Goal: Task Accomplishment & Management: Use online tool/utility

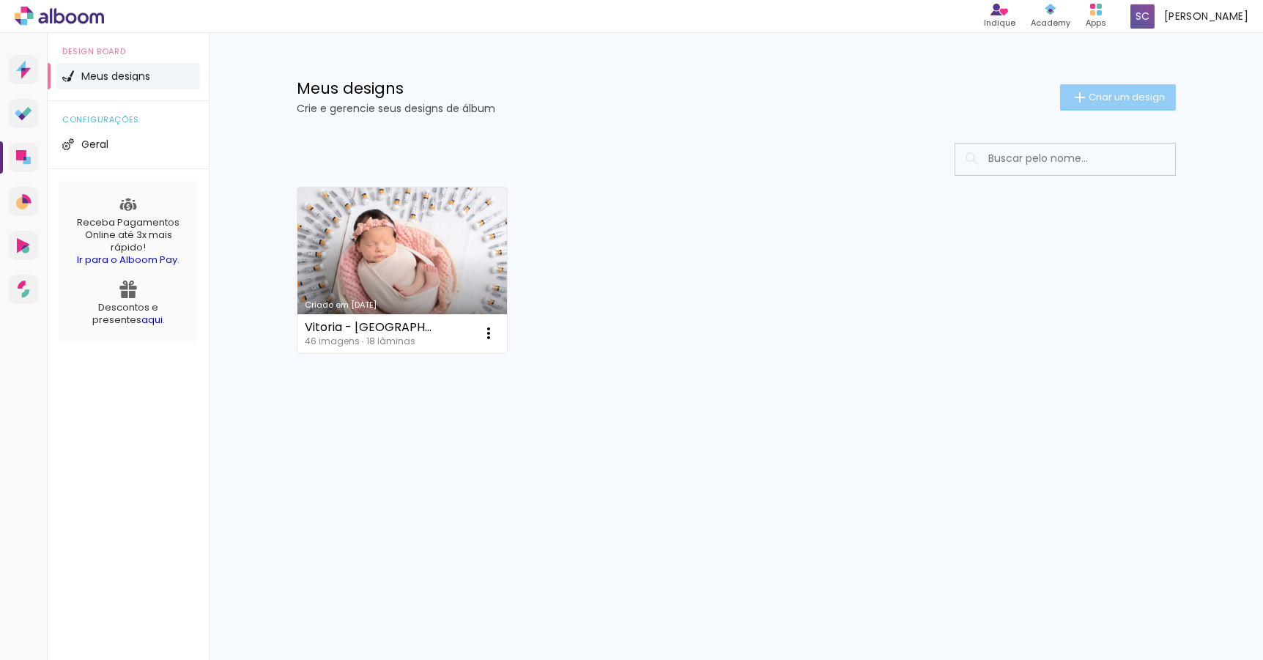
click at [1134, 107] on paper-button "Criar um design" at bounding box center [1118, 97] width 116 height 26
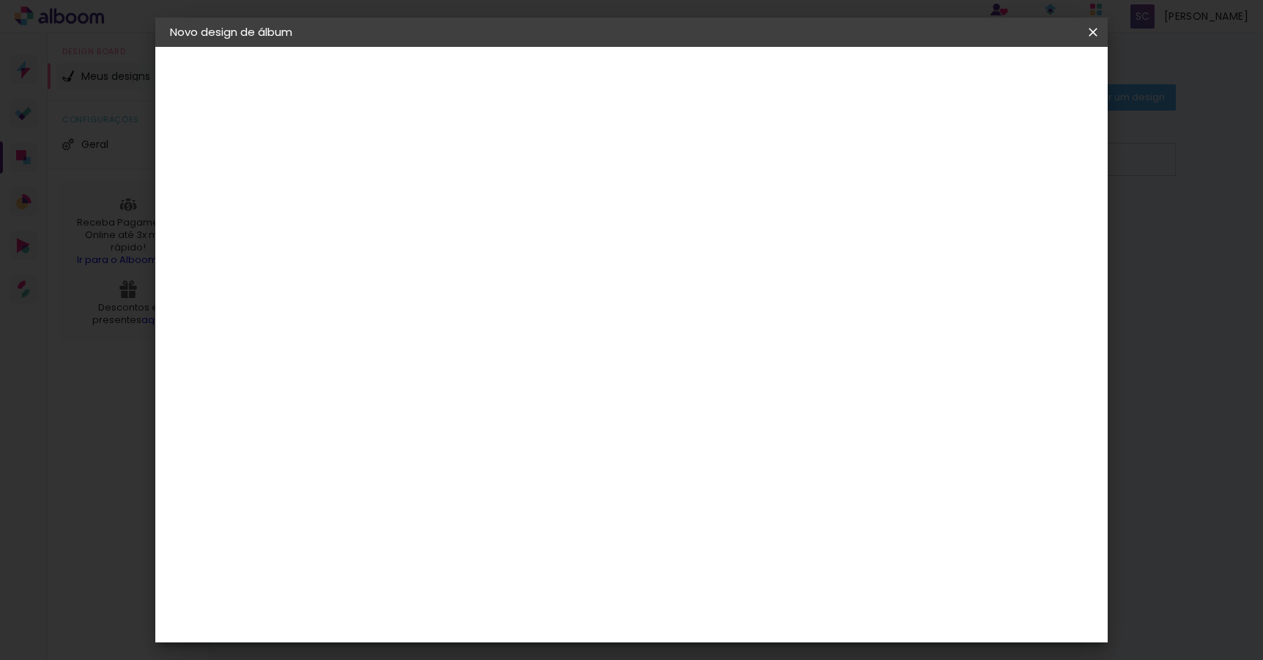
click at [410, 196] on input at bounding box center [410, 196] width 0 height 23
type input "Lays e [PERSON_NAME]"
type paper-input "Lays e [PERSON_NAME]"
click at [0, 0] on slot "Avançar" at bounding box center [0, 0] width 0 height 0
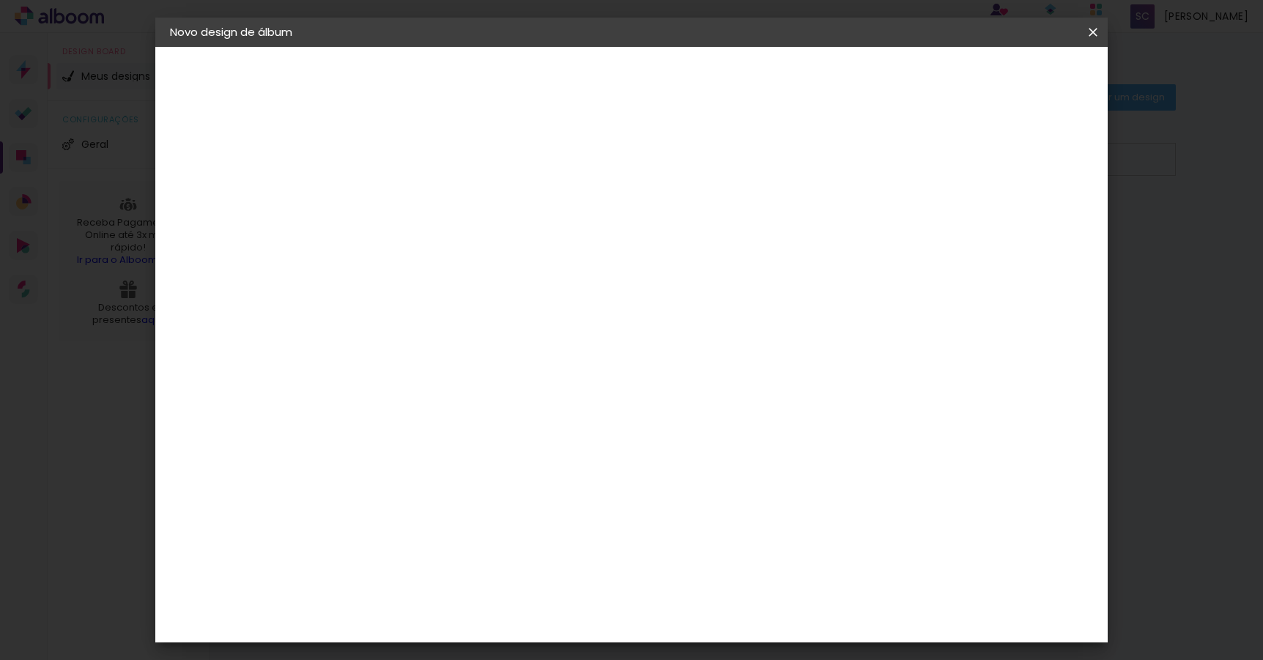
click at [436, 440] on div "Go image" at bounding box center [418, 451] width 36 height 23
click at [0, 0] on slot "Avançar" at bounding box center [0, 0] width 0 height 0
click at [484, 246] on iron-icon at bounding box center [476, 255] width 18 height 18
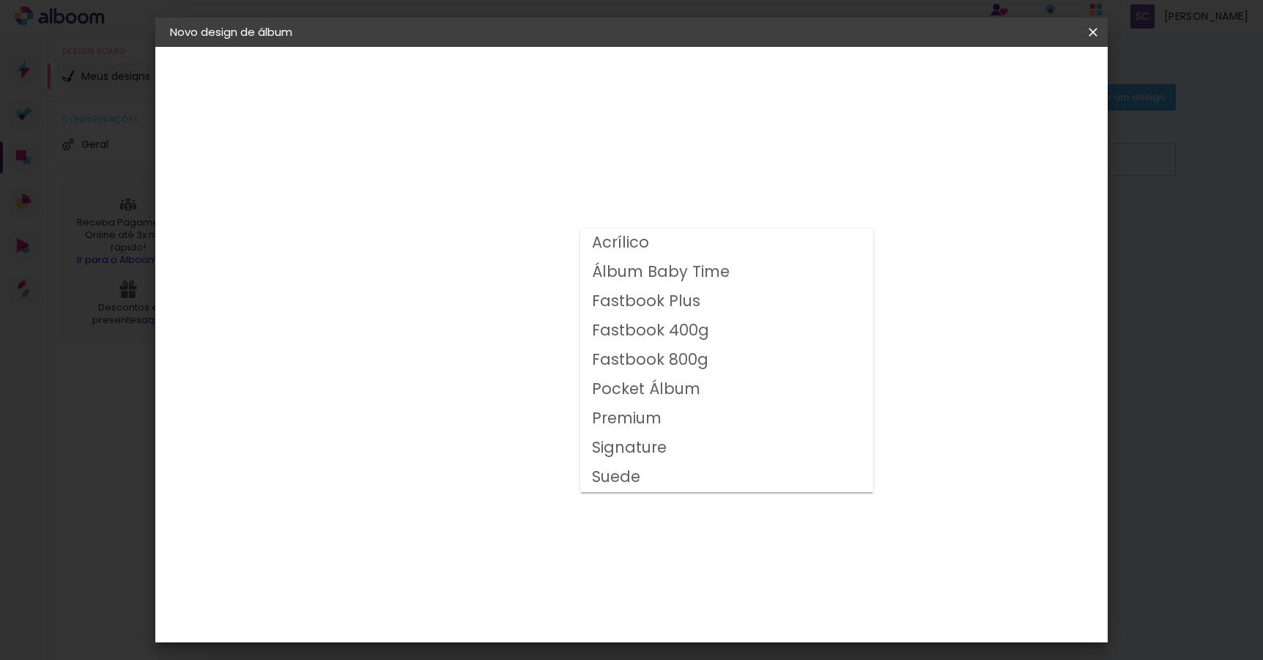
click at [0, 0] on slot "Premium" at bounding box center [0, 0] width 0 height 0
type input "Premium"
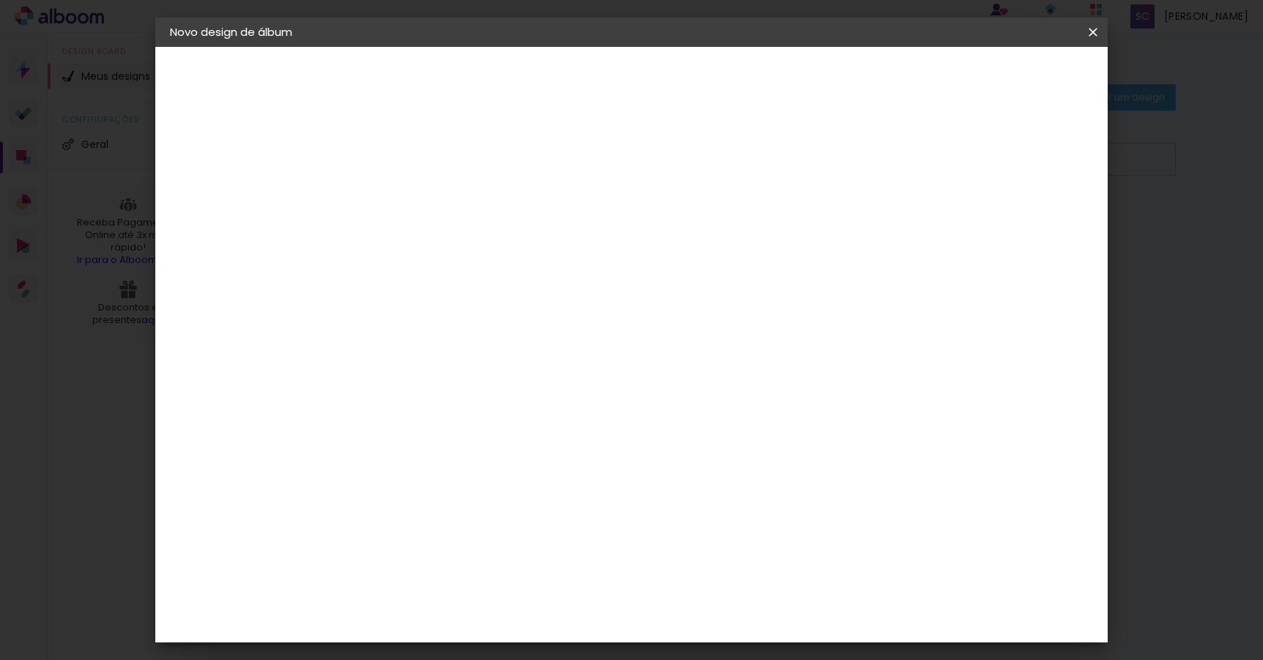
scroll to position [108, 0]
click at [509, 460] on span "25 × 25" at bounding box center [474, 479] width 68 height 39
click at [0, 0] on slot "Avançar" at bounding box center [0, 0] width 0 height 0
click at [919, 161] on div at bounding box center [912, 158] width 13 height 13
type paper-checkbox "on"
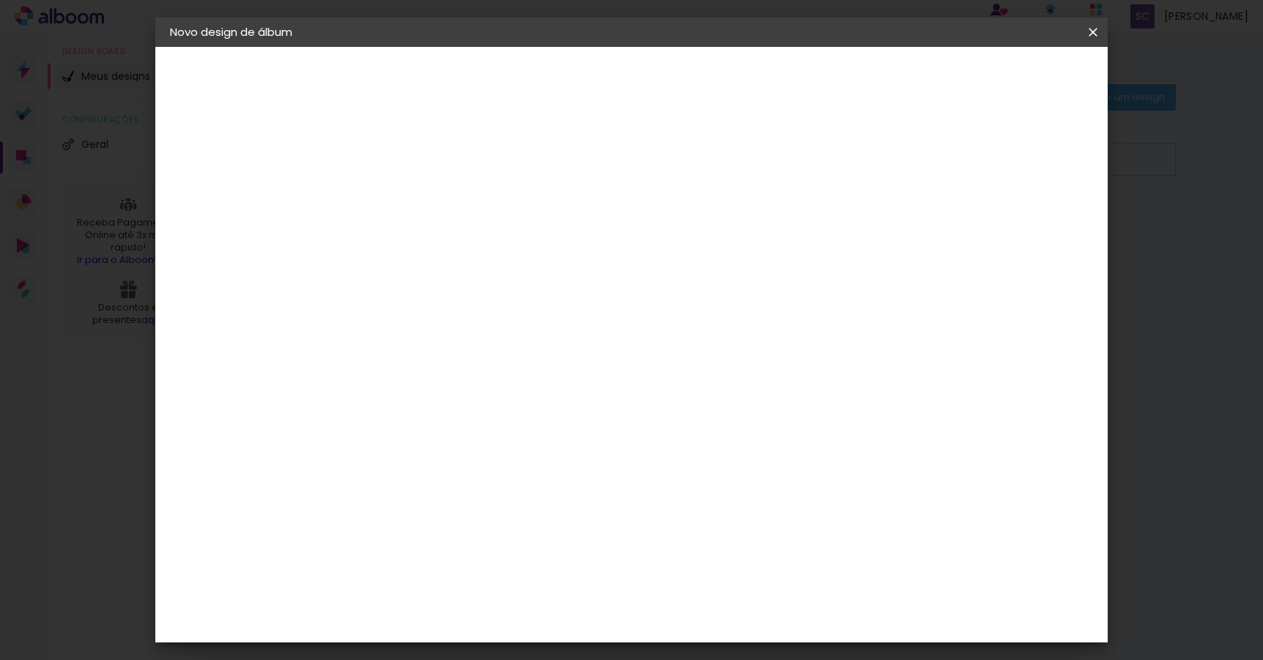
drag, startPoint x: 391, startPoint y: 43, endPoint x: 418, endPoint y: 27, distance: 31.5
click at [0, 0] on header "Novo design de álbum" at bounding box center [0, 0] width 0 height 0
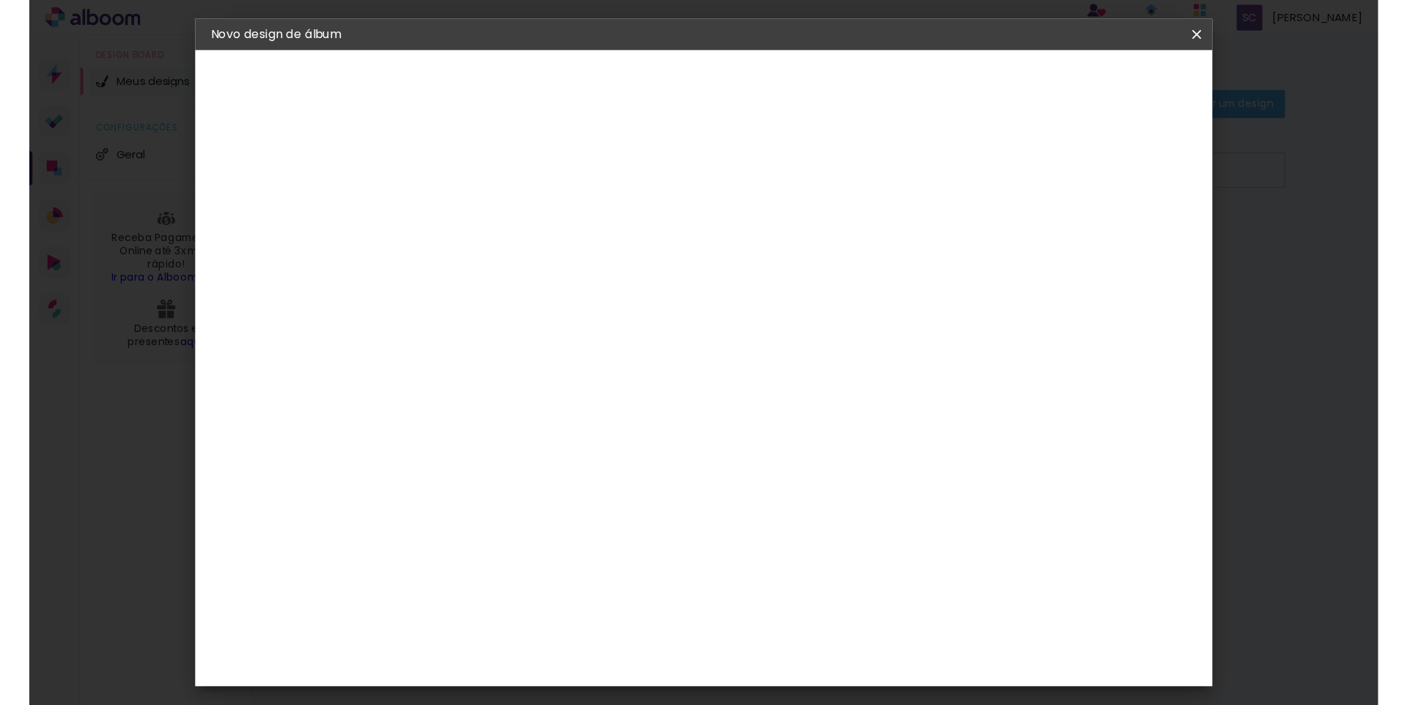
scroll to position [33, 0]
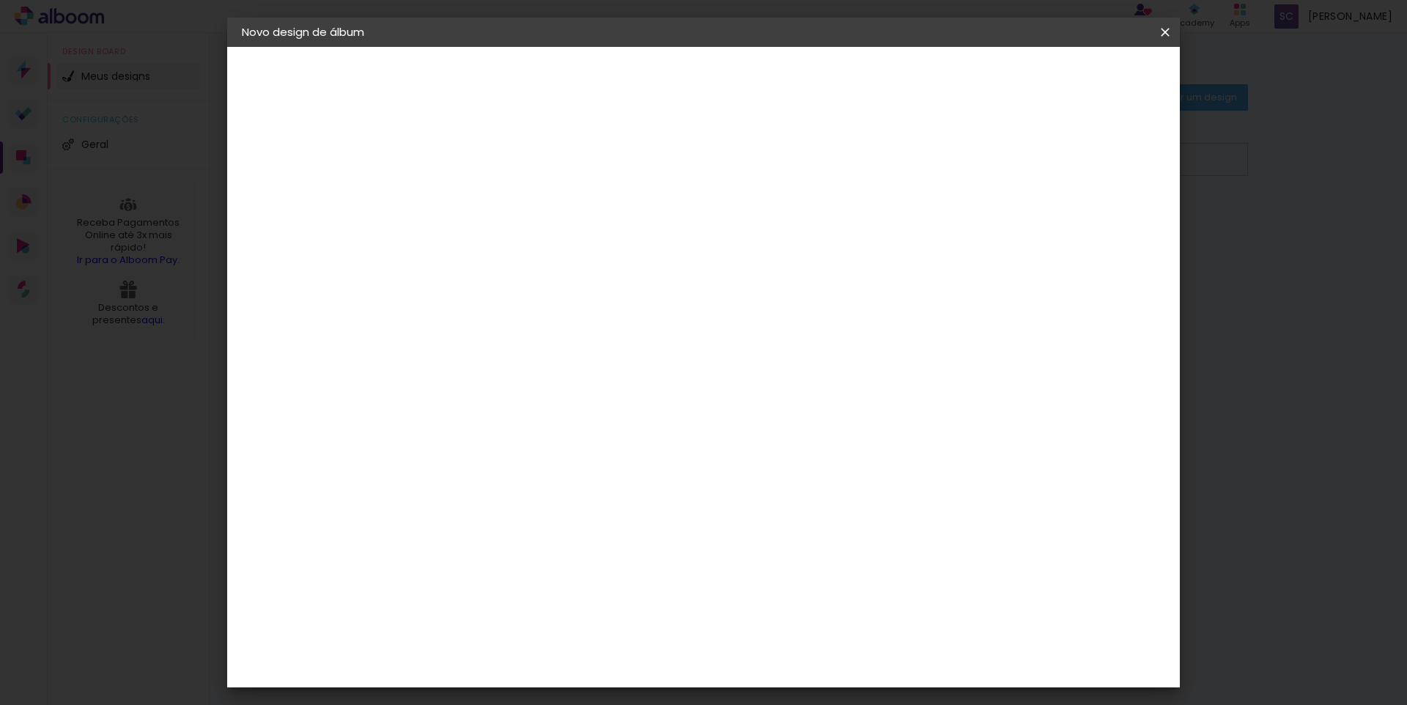
click at [1074, 83] on span "Iniciar design" at bounding box center [1040, 78] width 67 height 10
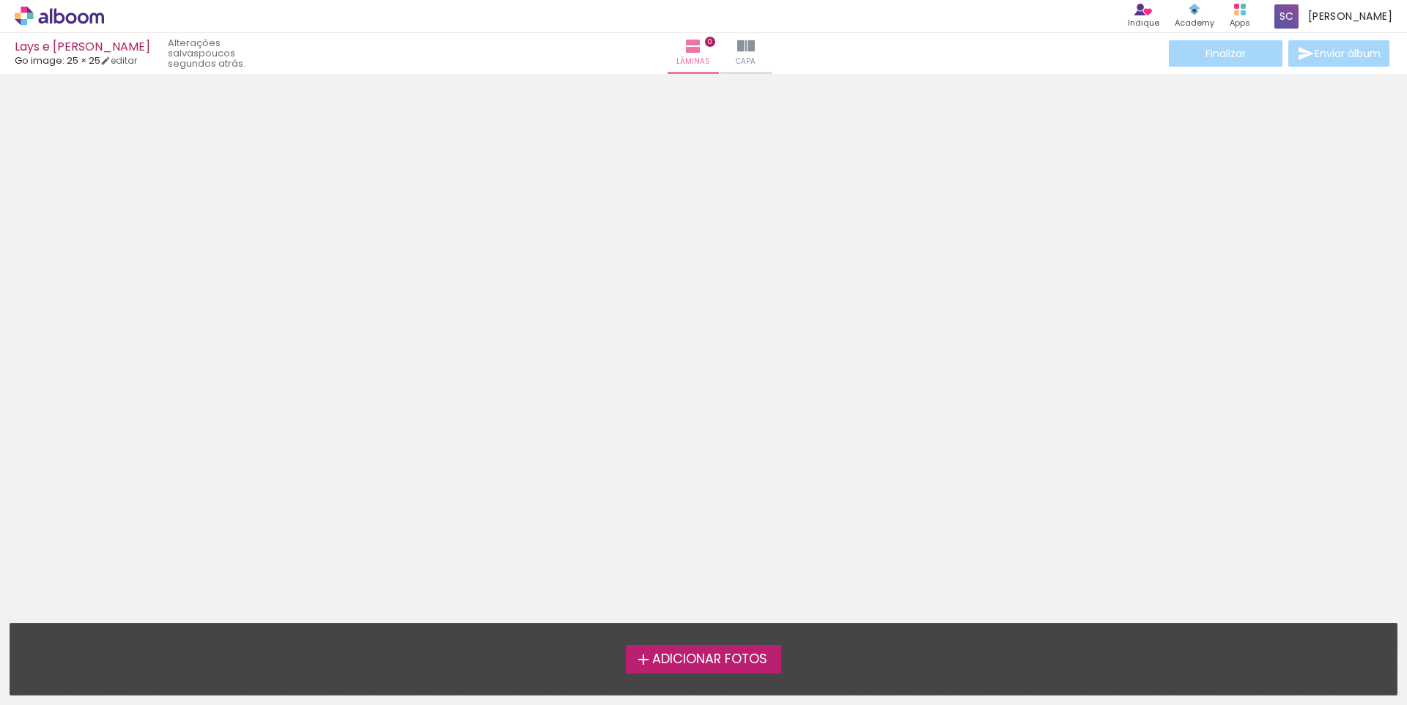
click at [723, 654] on span "Adicionar Fotos" at bounding box center [709, 659] width 115 height 13
click at [0, 0] on input "file" at bounding box center [0, 0] width 0 height 0
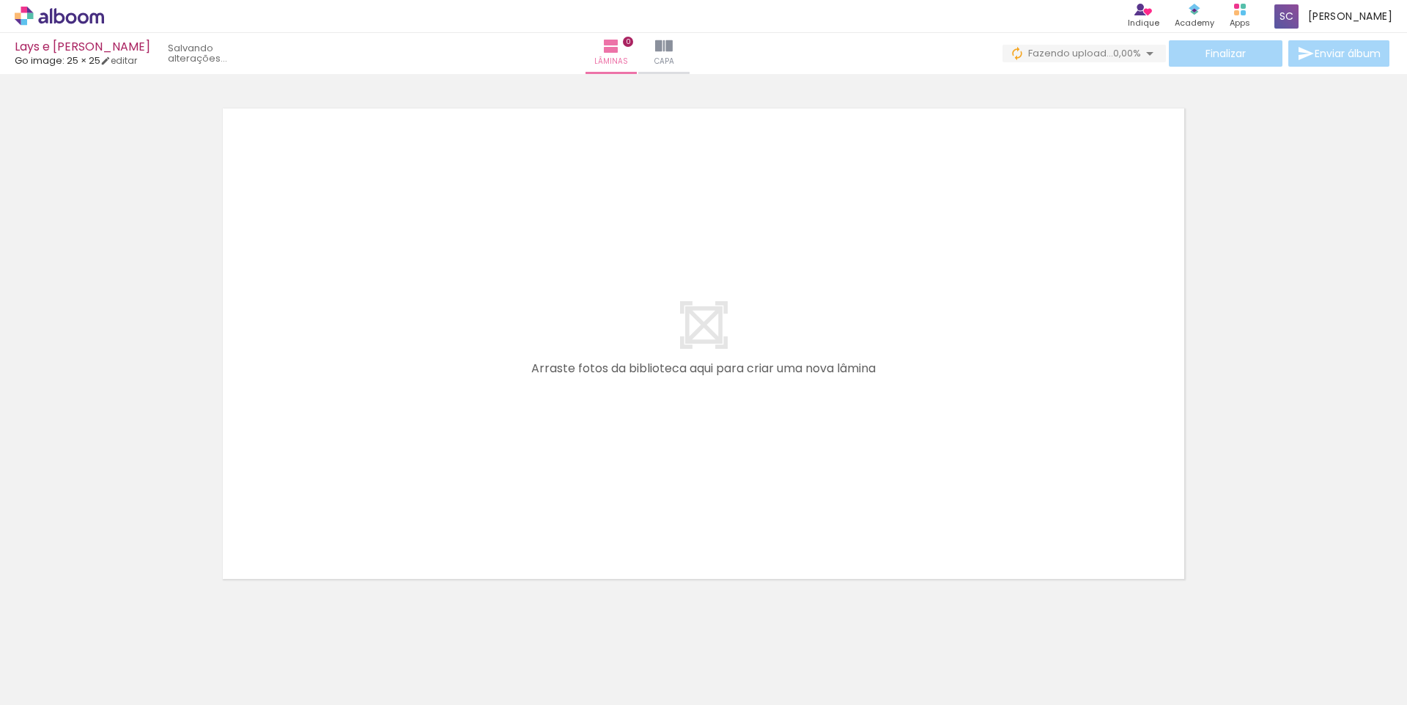
click at [122, 629] on iron-icon at bounding box center [114, 626] width 15 height 15
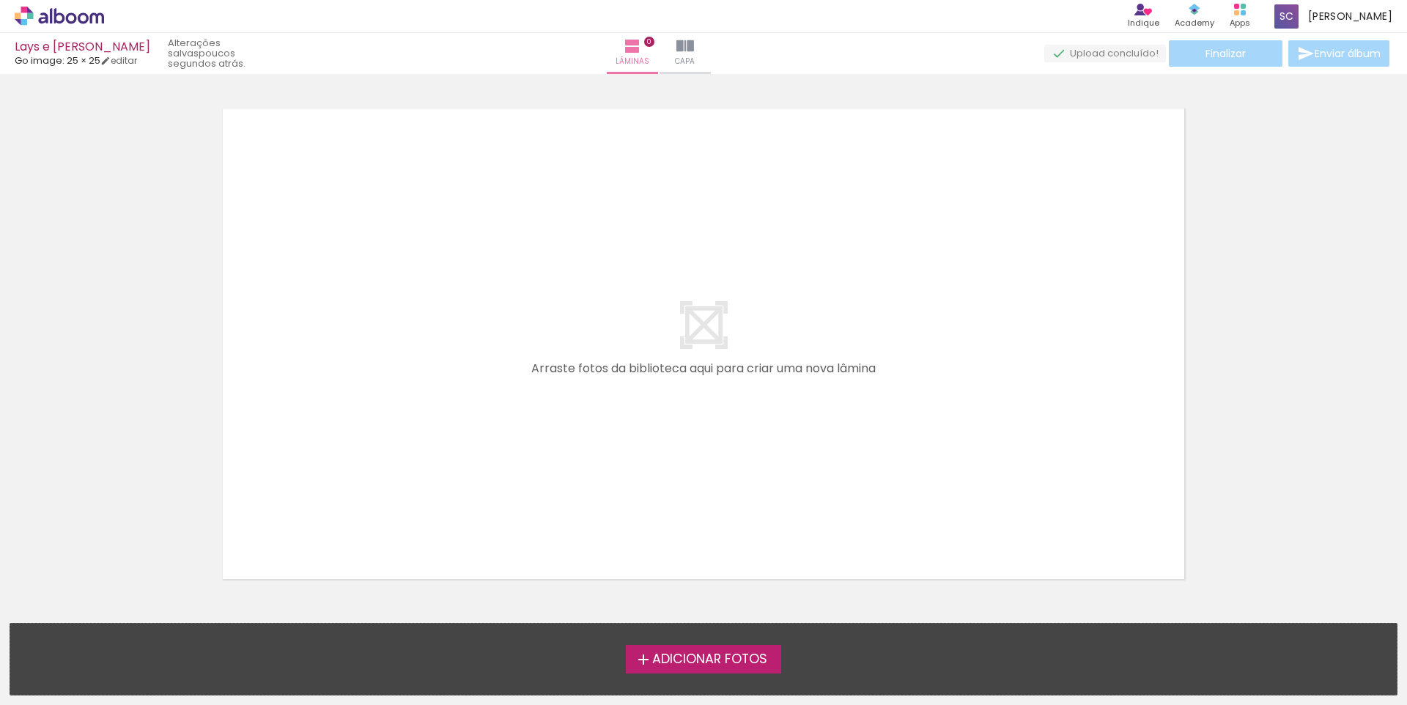
click at [655, 657] on span "Adicionar Fotos" at bounding box center [709, 659] width 115 height 13
click at [0, 0] on input "file" at bounding box center [0, 0] width 0 height 0
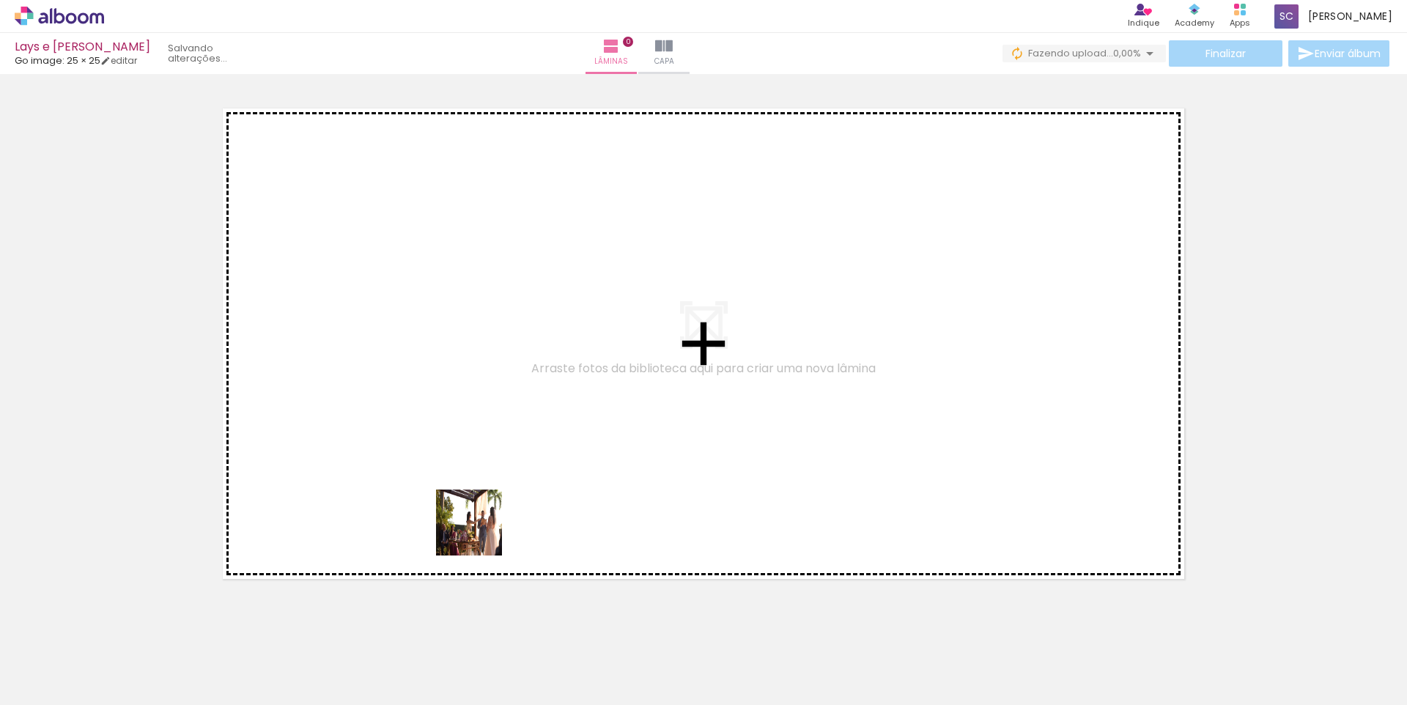
drag, startPoint x: 139, startPoint y: 664, endPoint x: 480, endPoint y: 534, distance: 364.9
click at [480, 534] on quentale-workspace at bounding box center [703, 352] width 1407 height 705
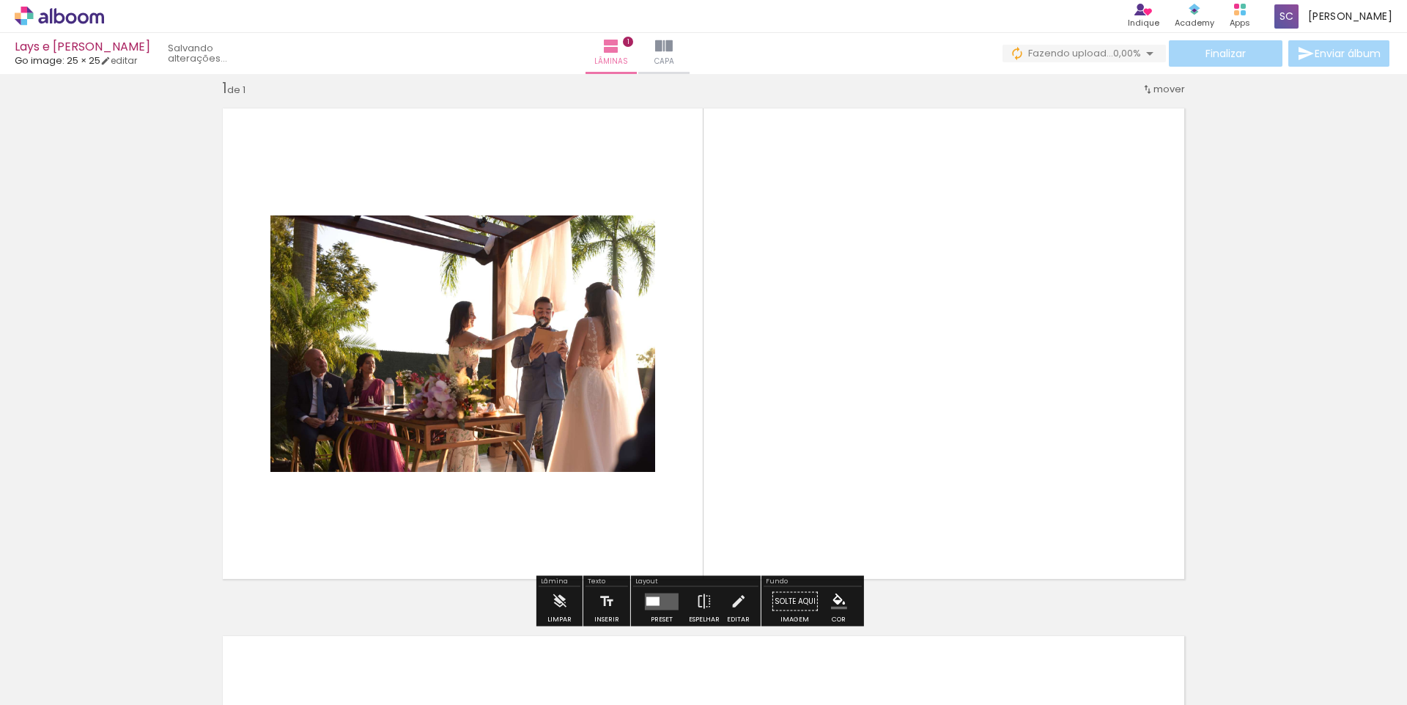
scroll to position [18, 0]
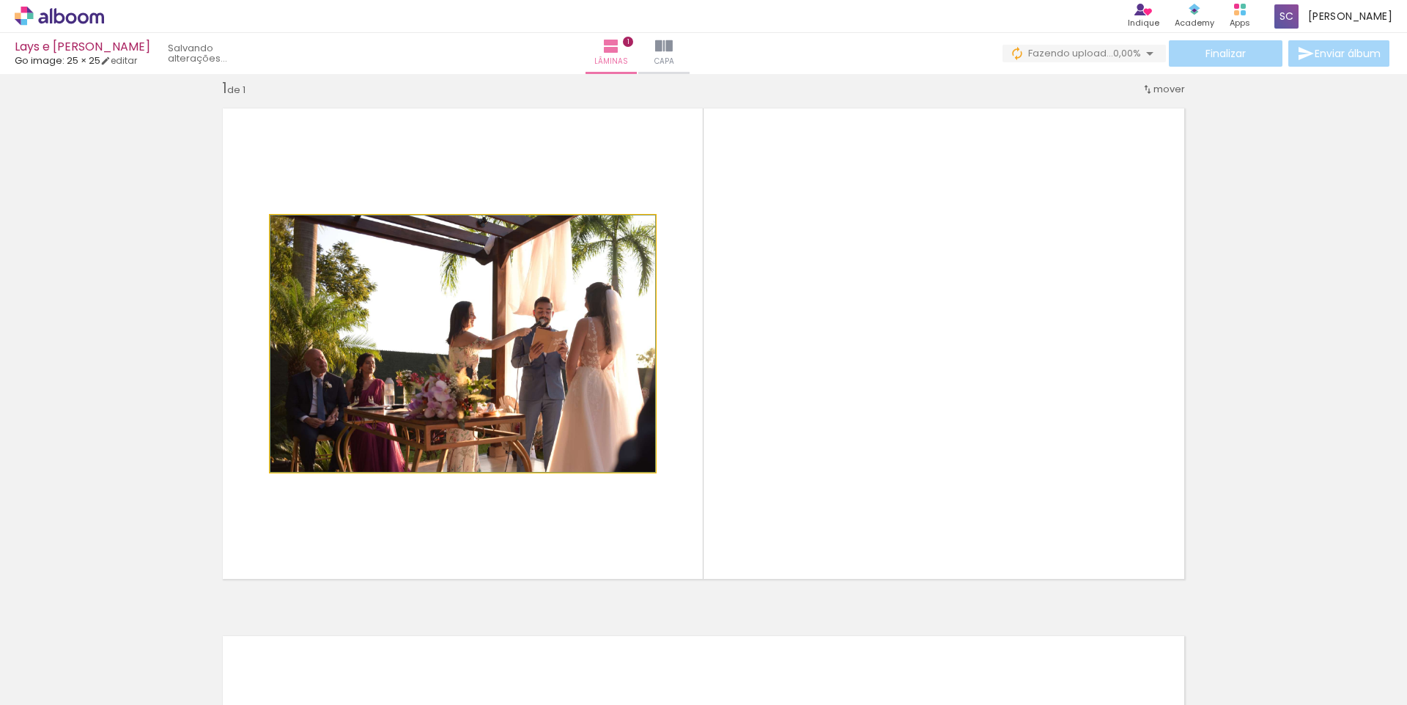
drag, startPoint x: 502, startPoint y: 392, endPoint x: 739, endPoint y: 365, distance: 238.3
click at [739, 365] on quentale-layouter at bounding box center [704, 343] width 982 height 491
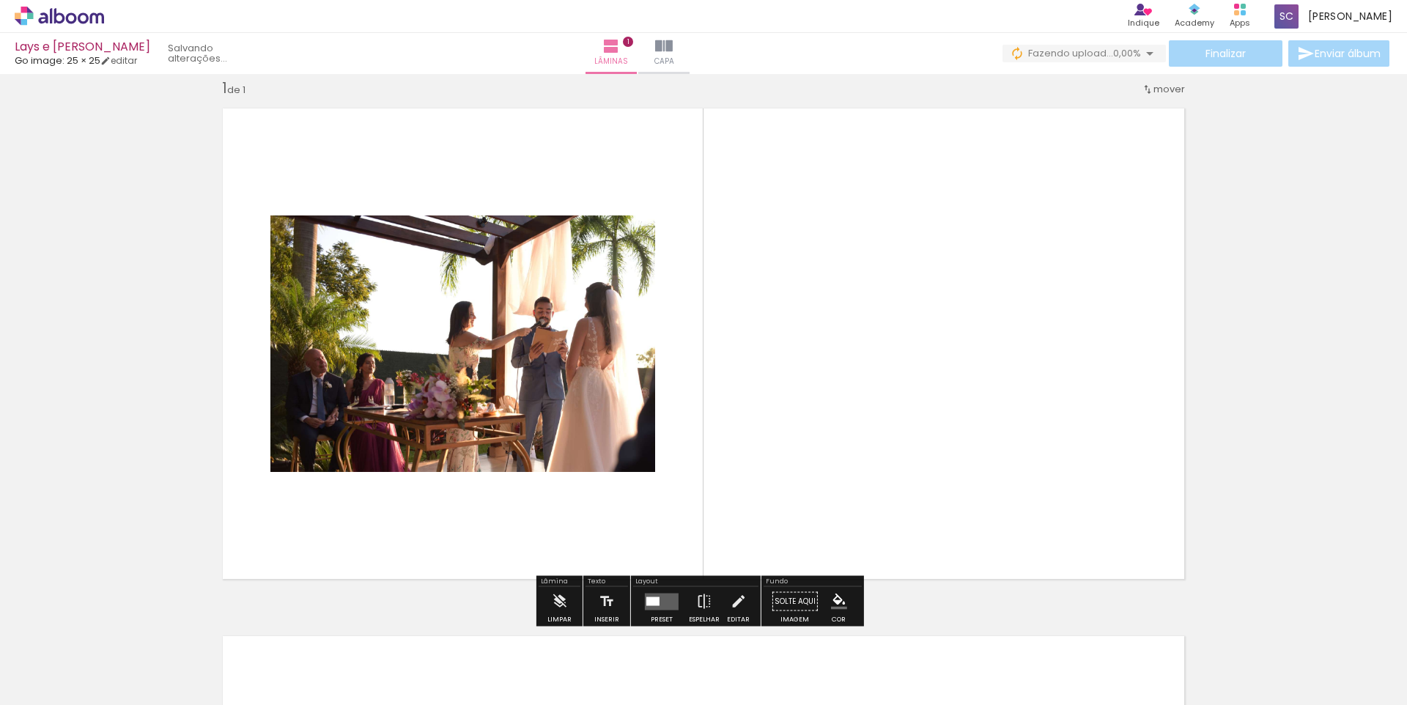
click at [25, 660] on iron-icon at bounding box center [21, 685] width 18 height 18
click at [0, 0] on input "file" at bounding box center [0, 0] width 0 height 0
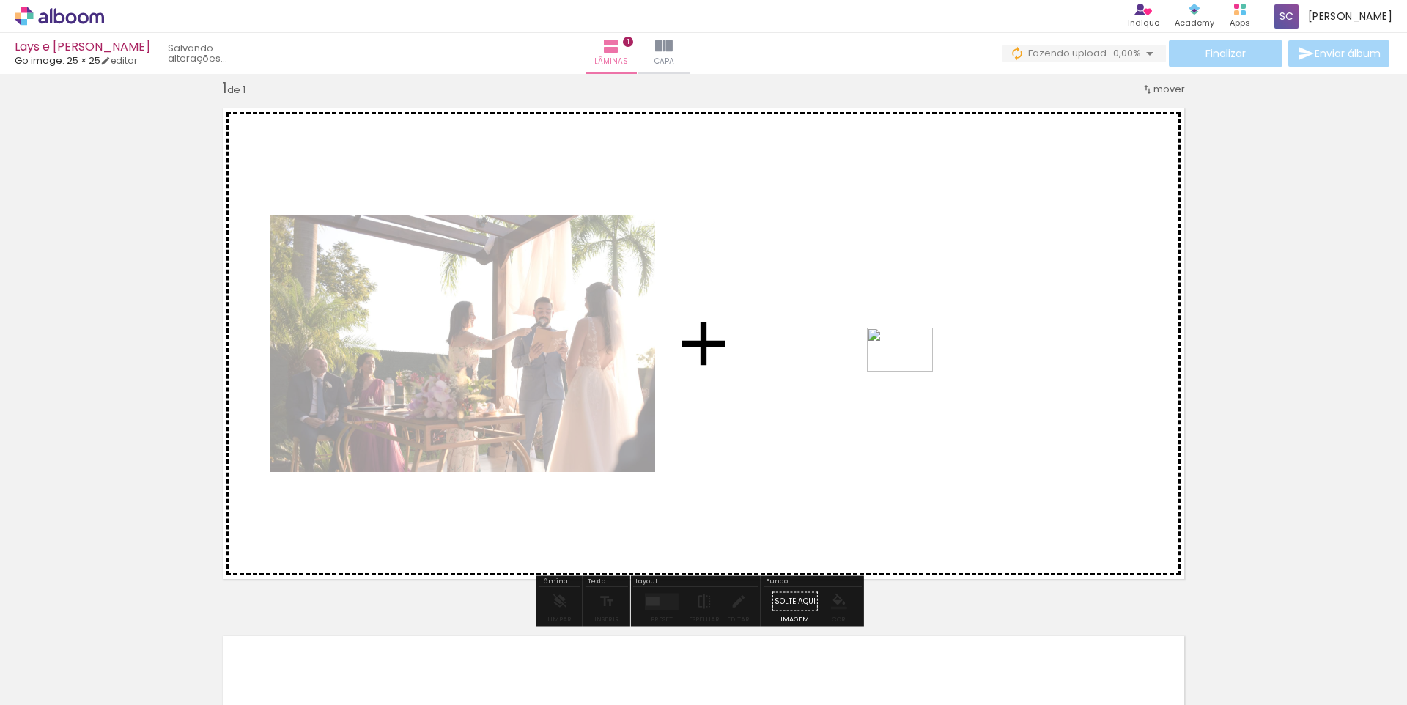
drag, startPoint x: 235, startPoint y: 650, endPoint x: 911, endPoint y: 372, distance: 731.5
click at [911, 372] on quentale-workspace at bounding box center [703, 352] width 1407 height 705
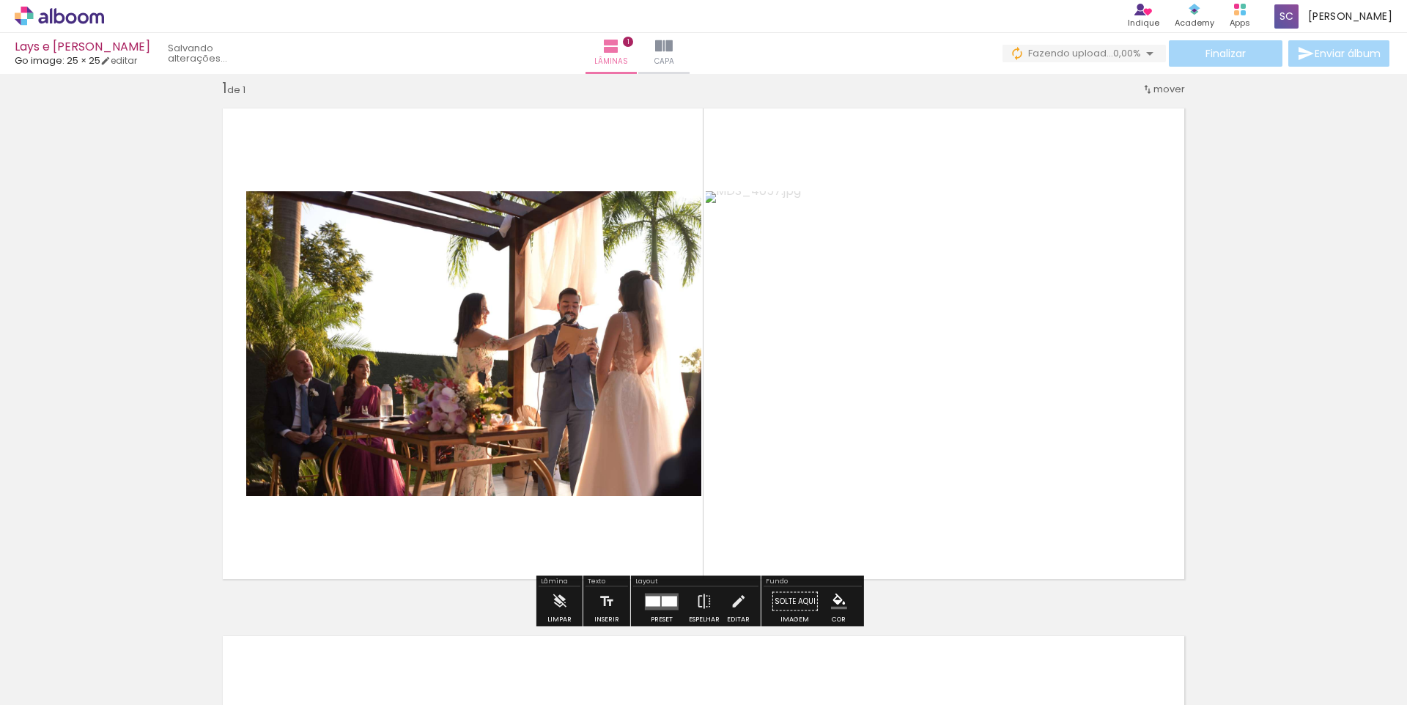
click at [668, 609] on quentale-layouter at bounding box center [662, 601] width 34 height 17
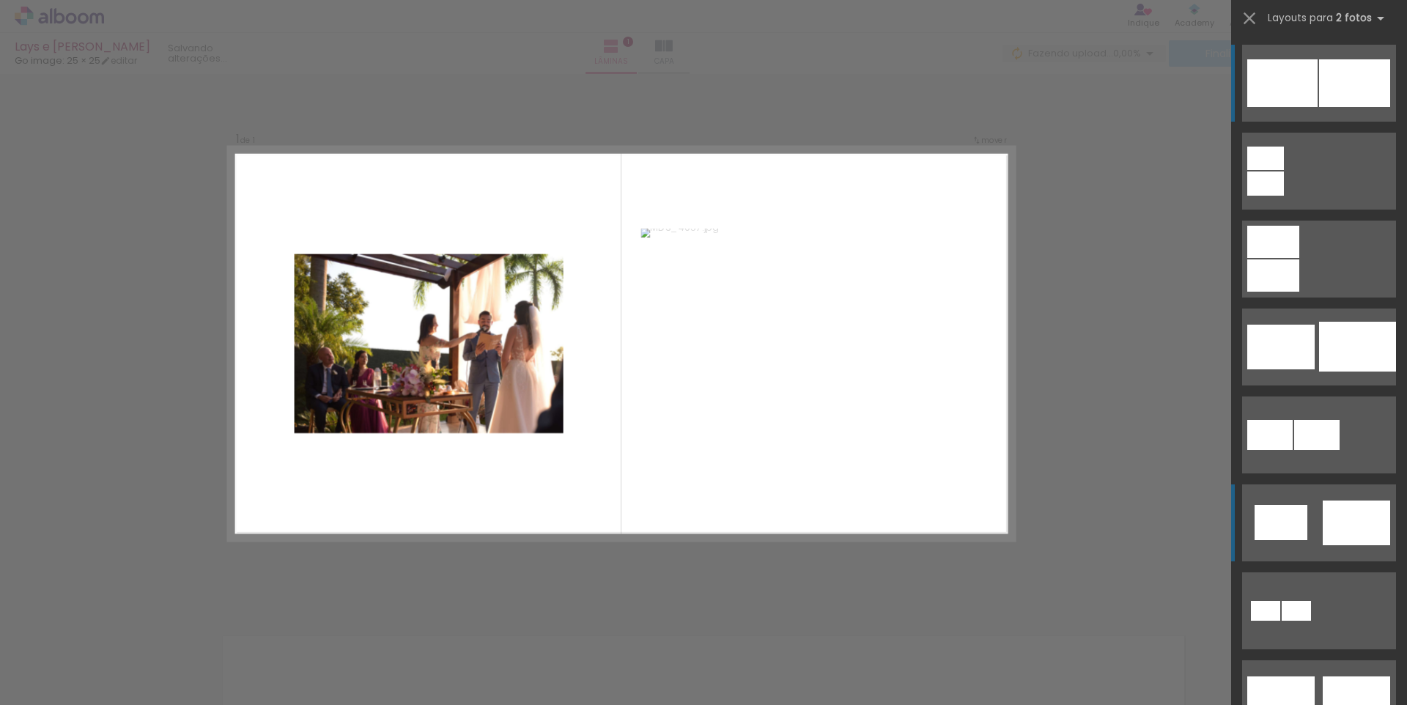
click at [1263, 122] on quentale-layouter at bounding box center [1319, 83] width 154 height 77
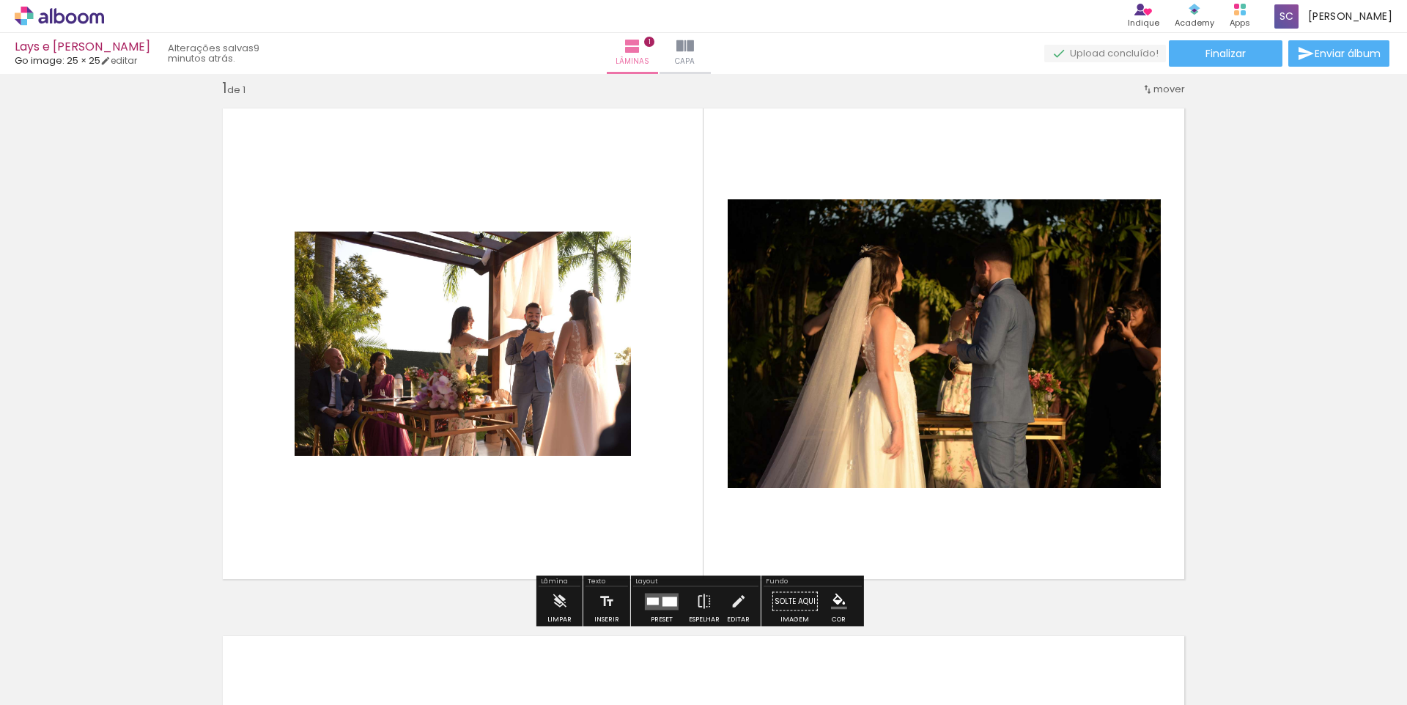
click at [55, 660] on span "Adicionar Fotos" at bounding box center [52, 685] width 44 height 16
click at [0, 0] on input "file" at bounding box center [0, 0] width 0 height 0
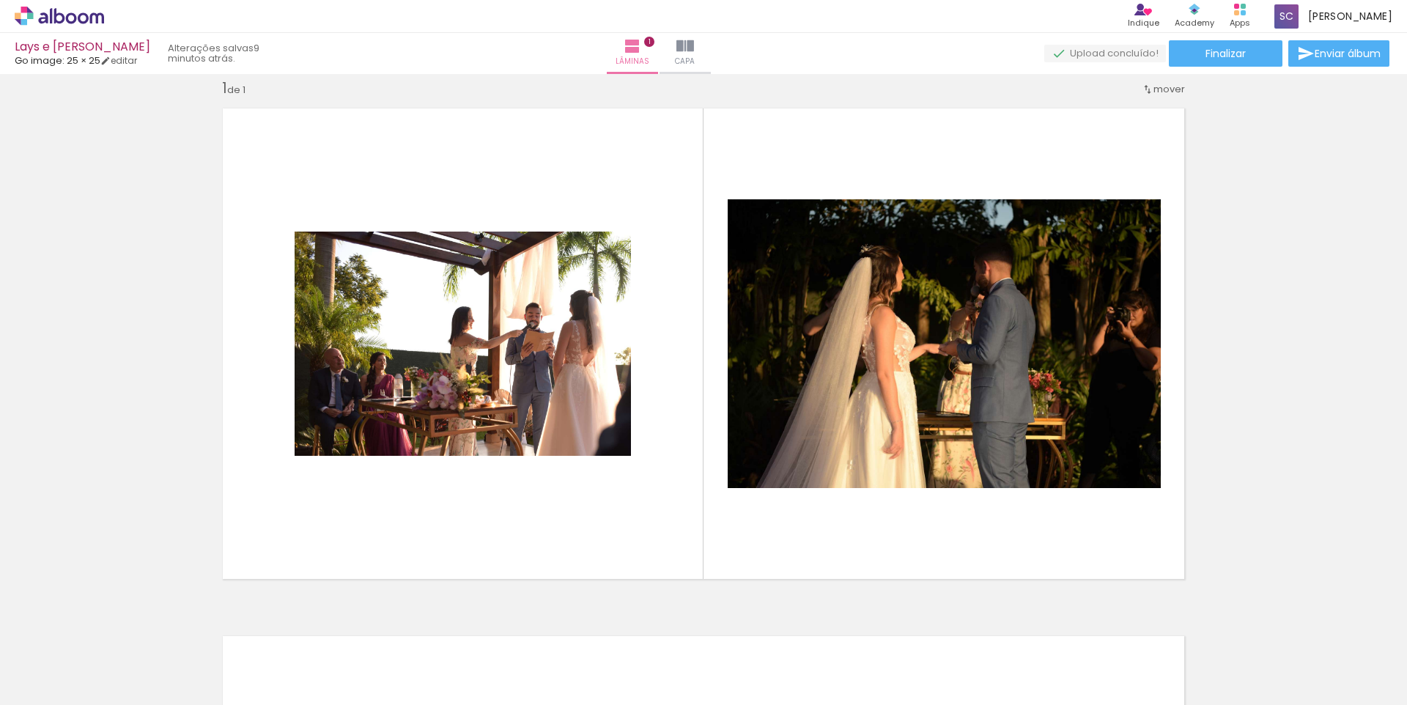
scroll to position [0, 0]
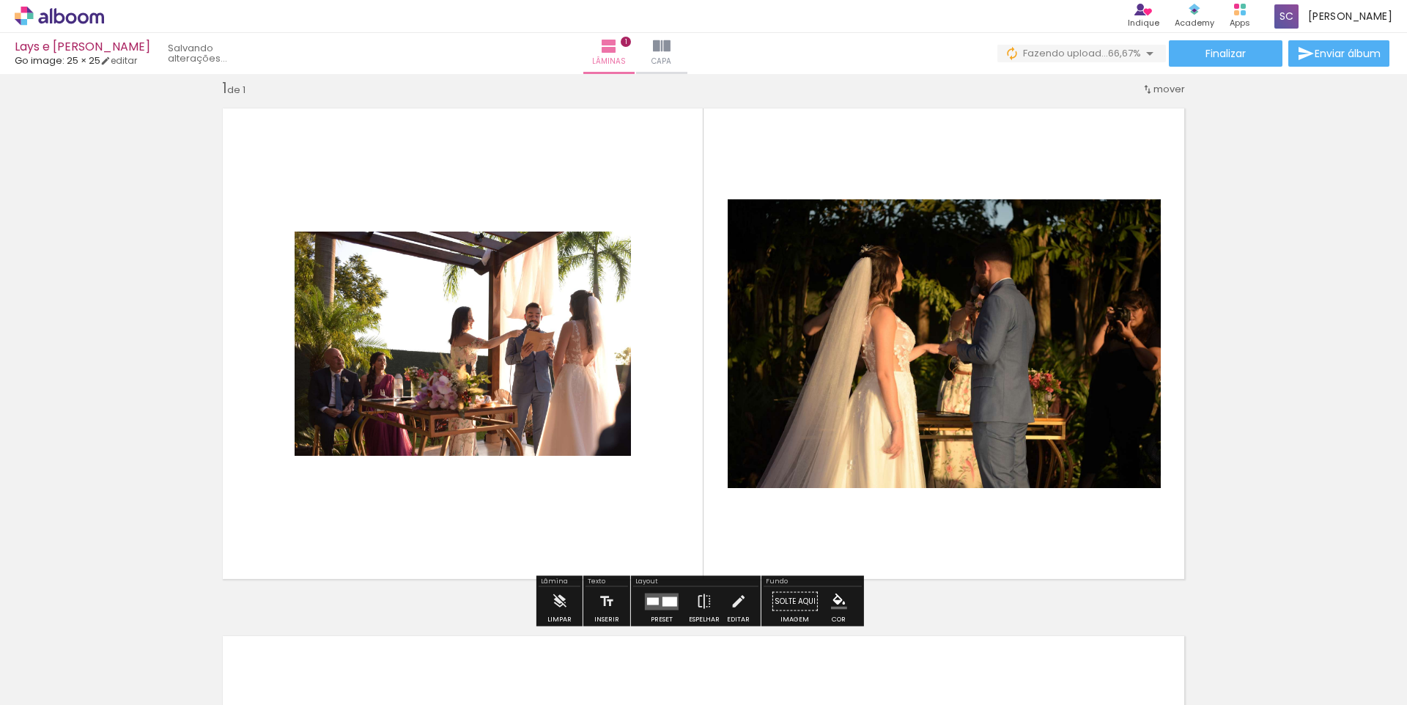
click at [892, 342] on quentale-photo at bounding box center [944, 343] width 433 height 289
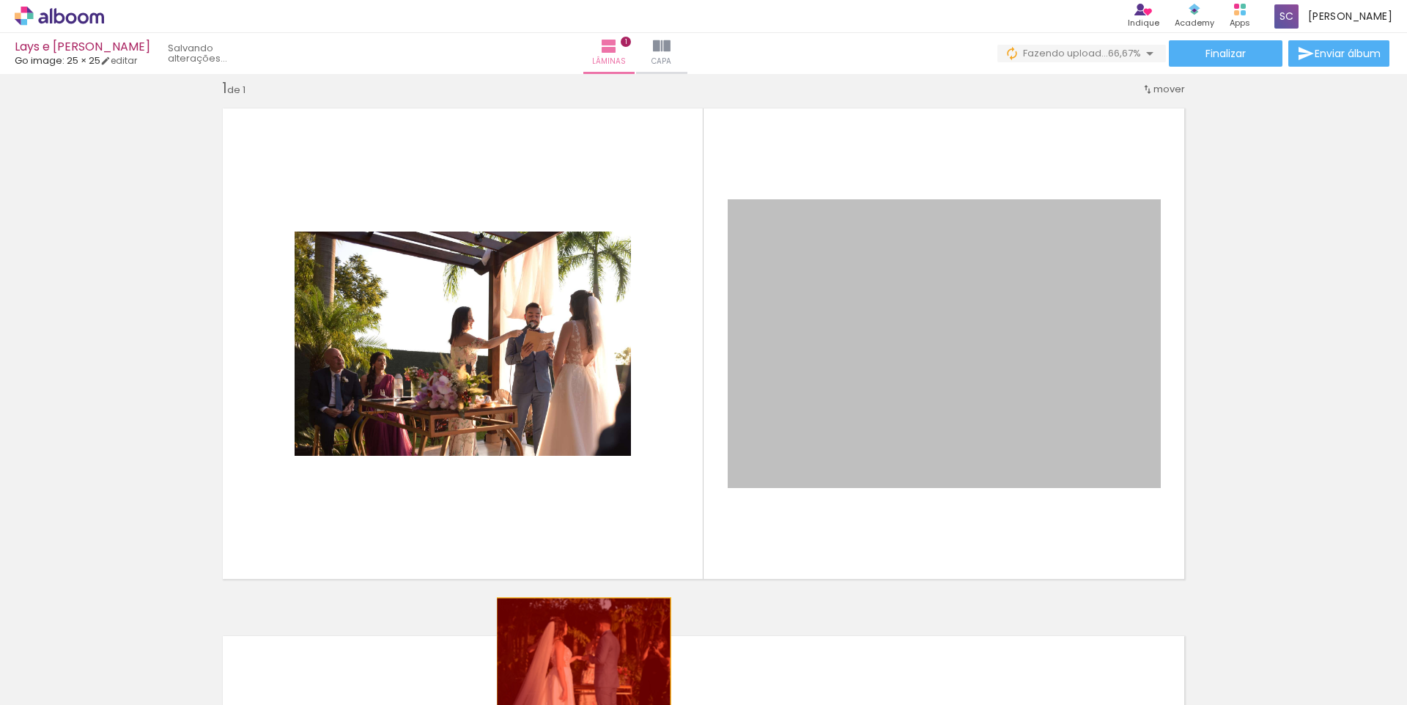
drag, startPoint x: 893, startPoint y: 342, endPoint x: 577, endPoint y: 651, distance: 442.0
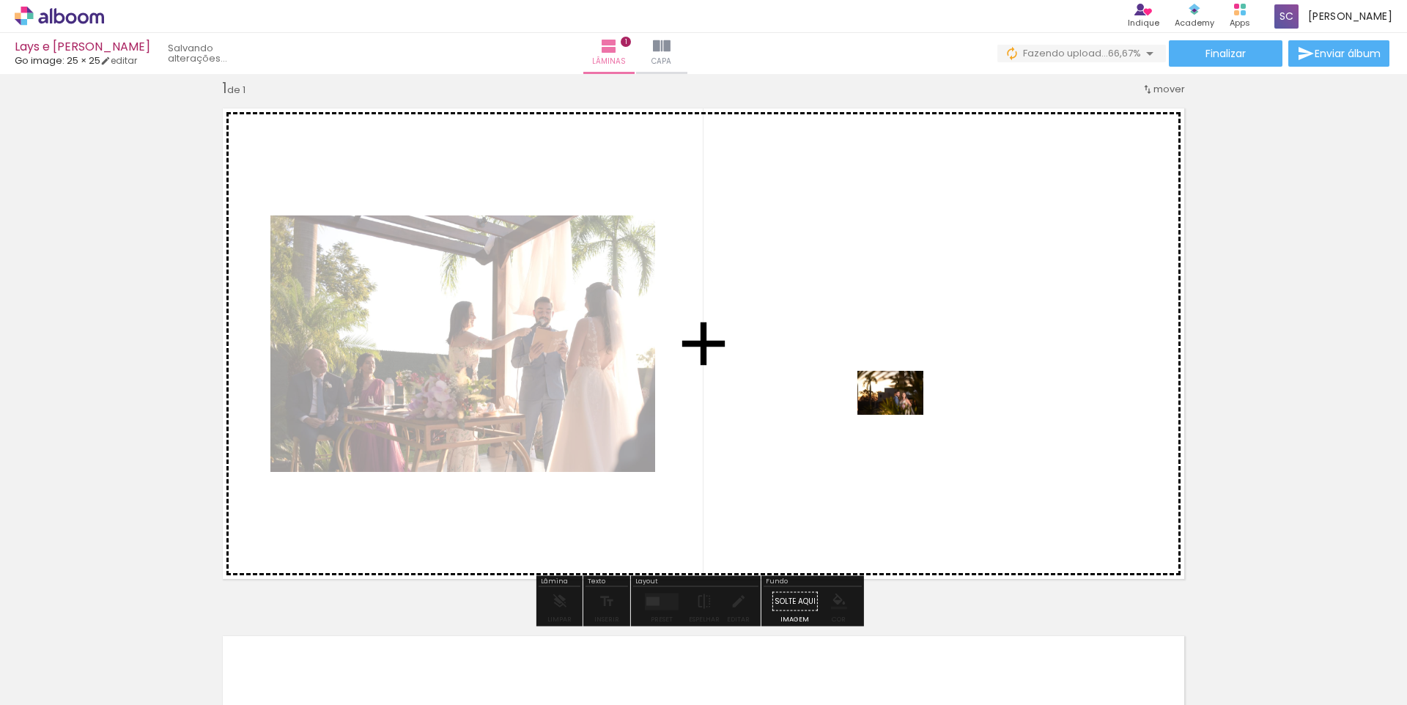
drag, startPoint x: 325, startPoint y: 657, endPoint x: 901, endPoint y: 414, distance: 626.0
click at [901, 414] on quentale-workspace at bounding box center [703, 352] width 1407 height 705
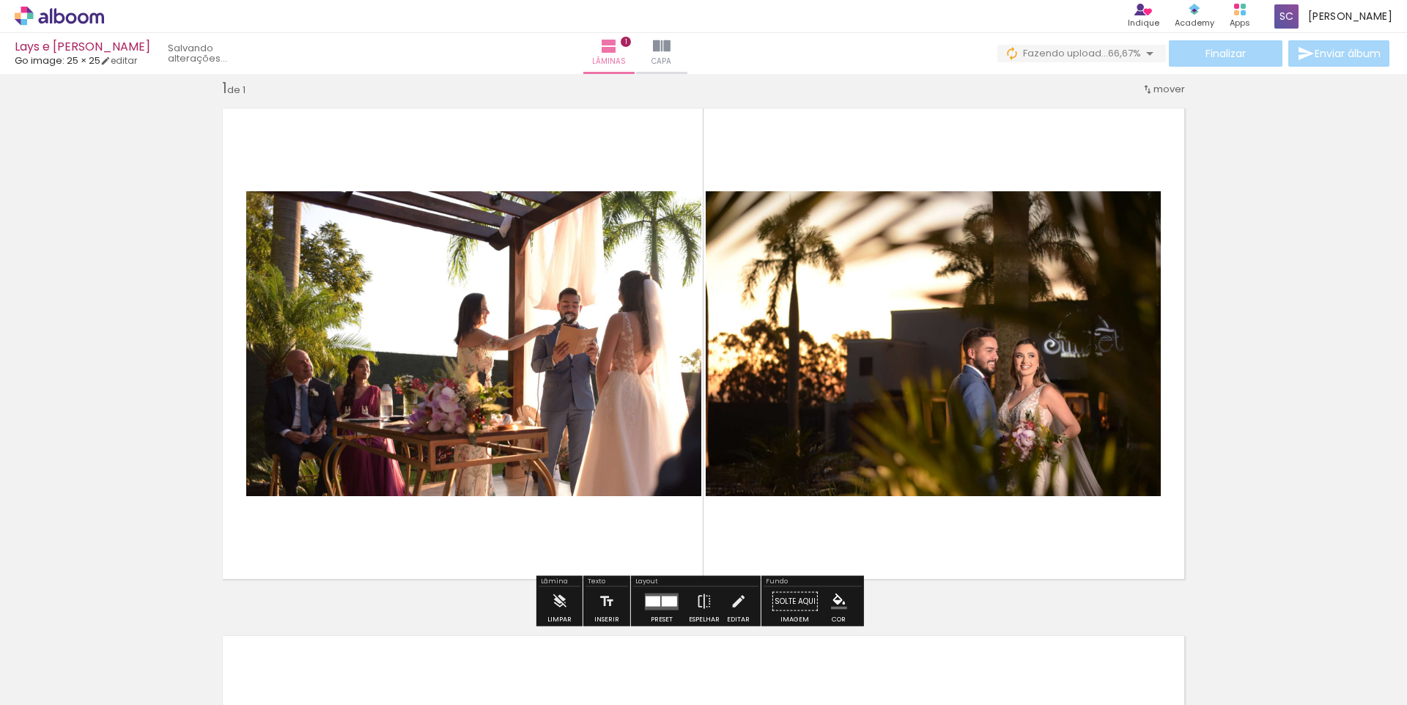
click at [650, 393] on quentale-photo at bounding box center [473, 343] width 455 height 305
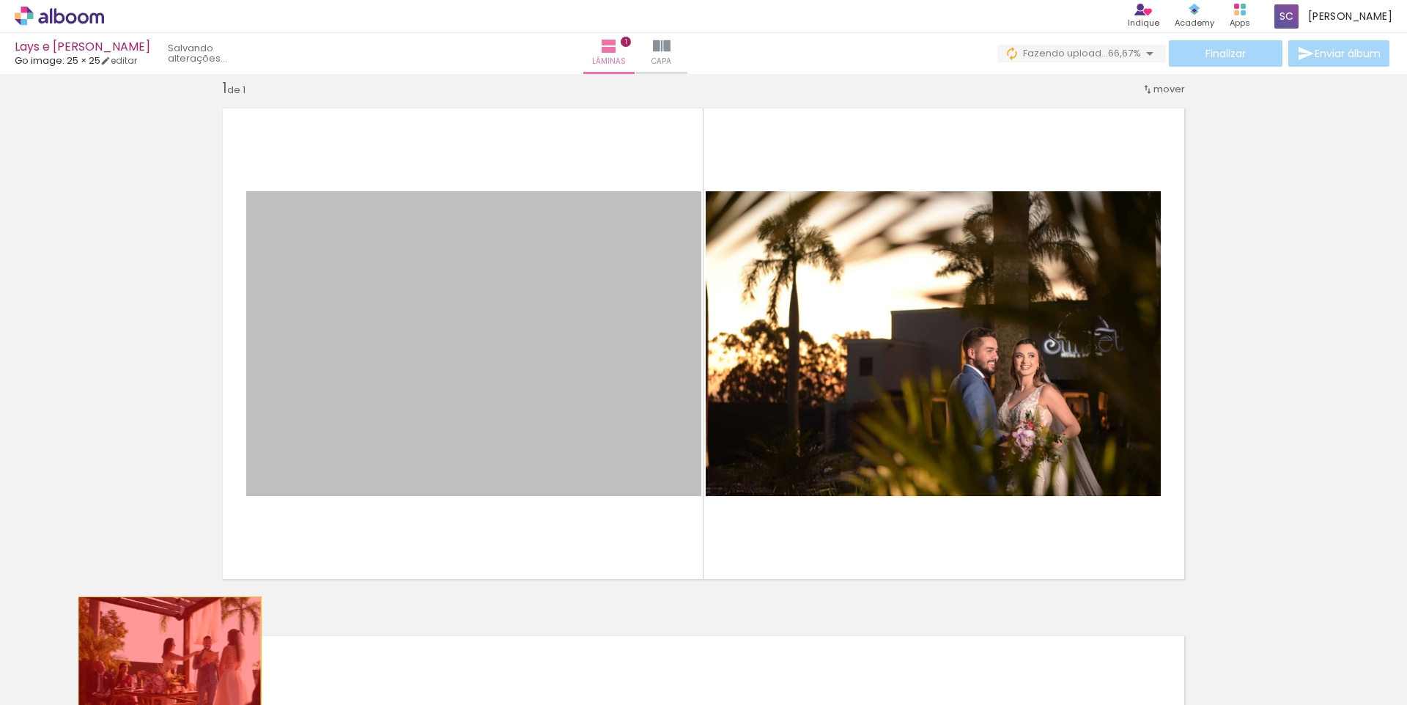
drag, startPoint x: 648, startPoint y: 395, endPoint x: 164, endPoint y: 658, distance: 550.6
click at [164, 658] on quentale-workspace at bounding box center [703, 352] width 1407 height 705
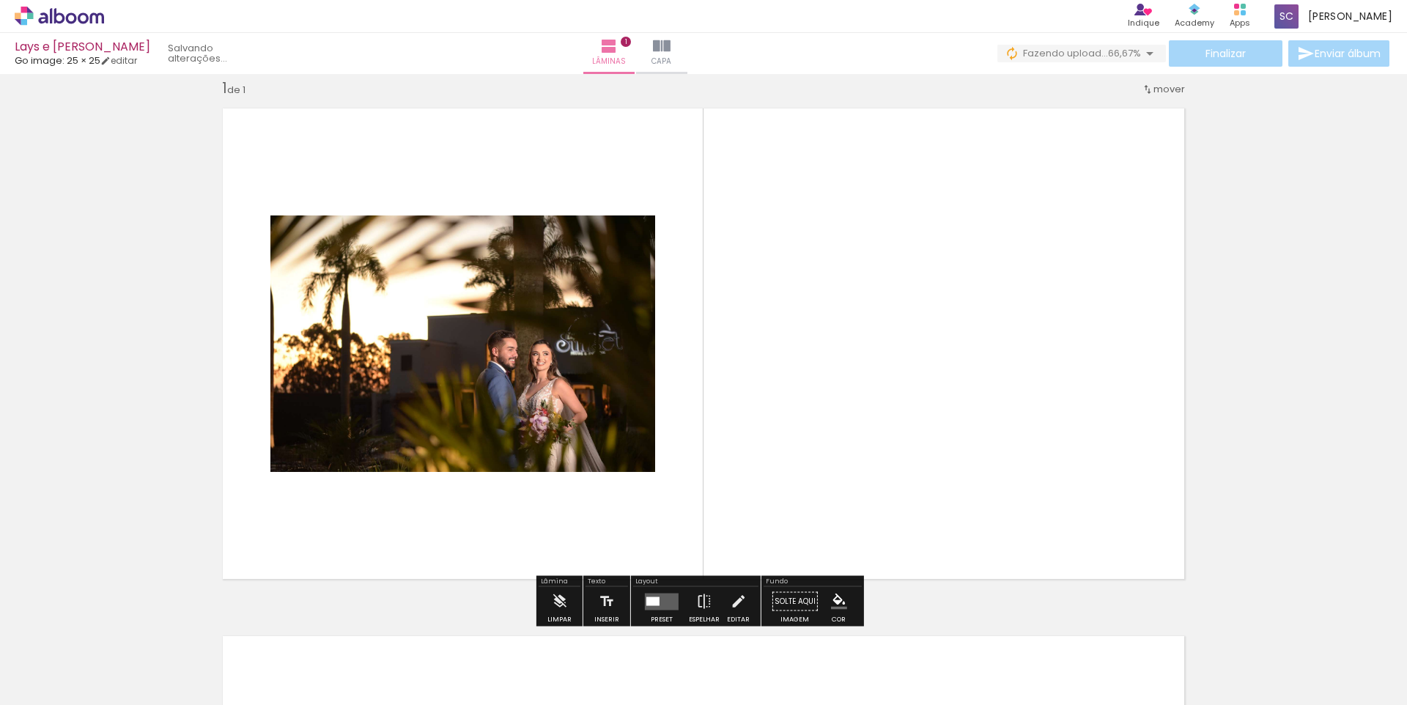
click at [662, 604] on quentale-layouter at bounding box center [662, 601] width 34 height 17
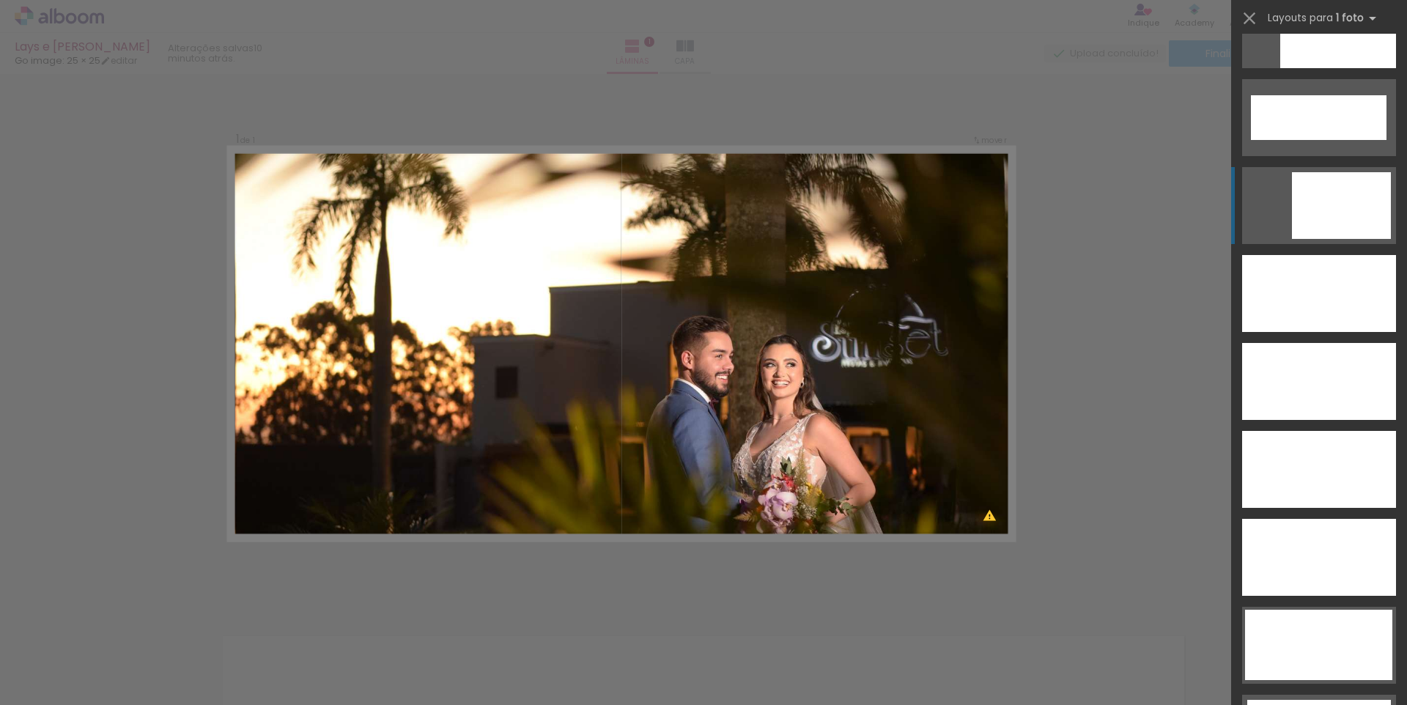
scroll to position [4283, 0]
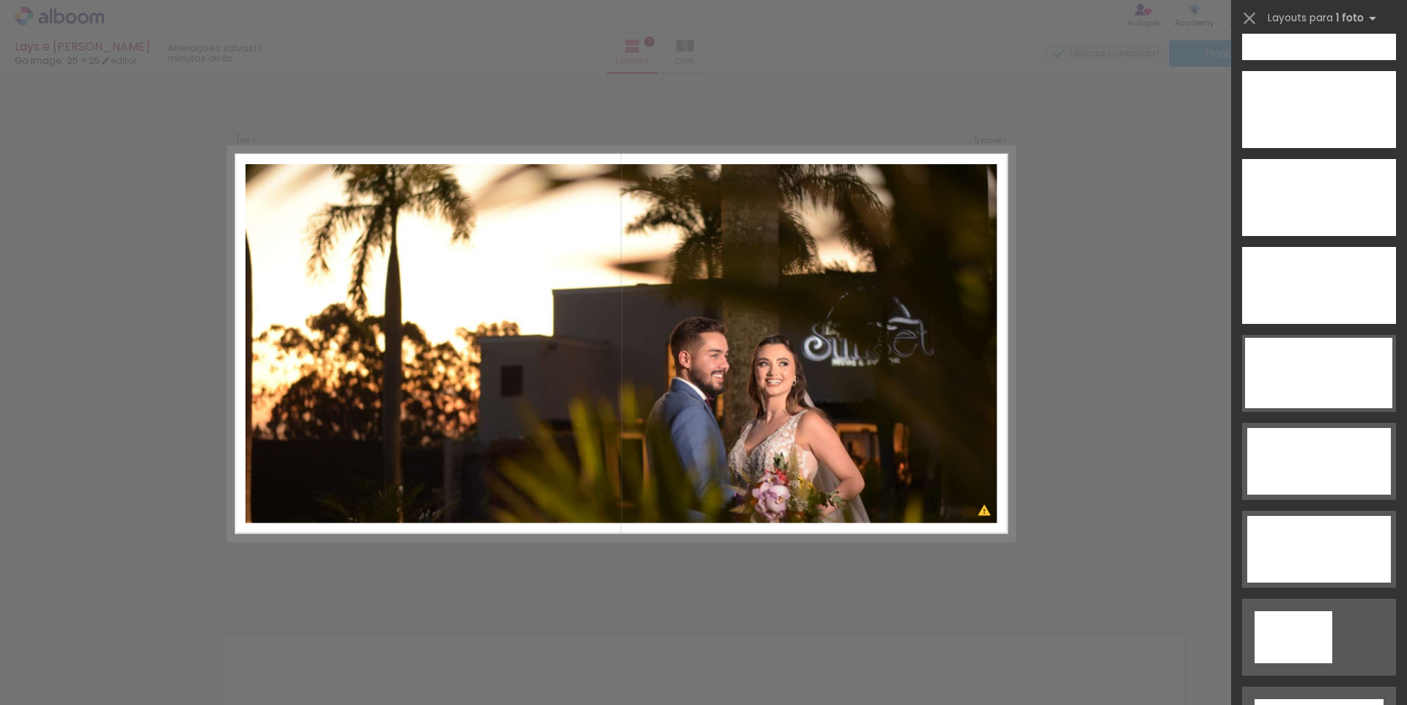
click at [1190, 361] on div "Confirmar Cancelar" at bounding box center [703, 601] width 1407 height 1090
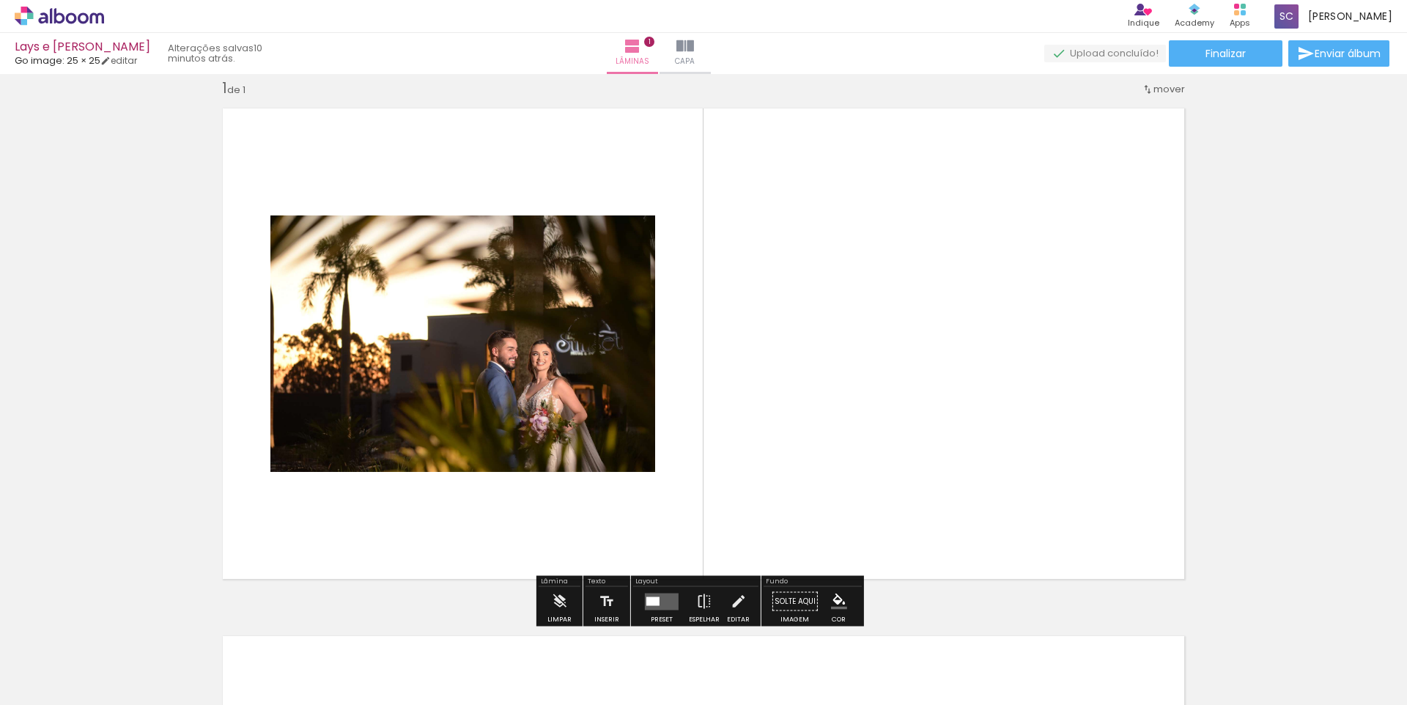
click at [0, 660] on div "Biblioteca 3 fotos Todas as fotos Não utilizadas Adicionar Fotos" at bounding box center [0, 659] width 0 height 92
click at [43, 660] on span "Adicionar Fotos" at bounding box center [52, 685] width 44 height 16
click at [0, 0] on input "file" at bounding box center [0, 0] width 0 height 0
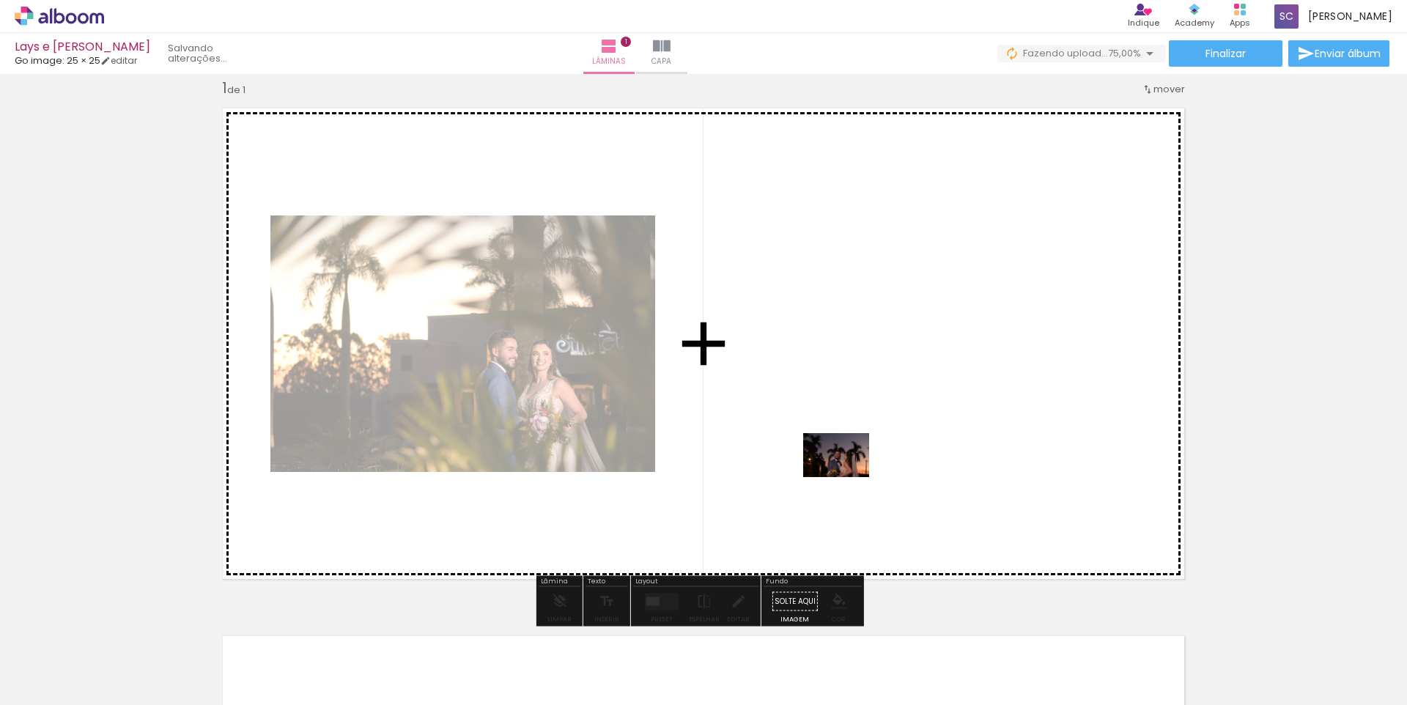
drag, startPoint x: 416, startPoint y: 661, endPoint x: 847, endPoint y: 477, distance: 468.5
click at [847, 477] on quentale-workspace at bounding box center [703, 352] width 1407 height 705
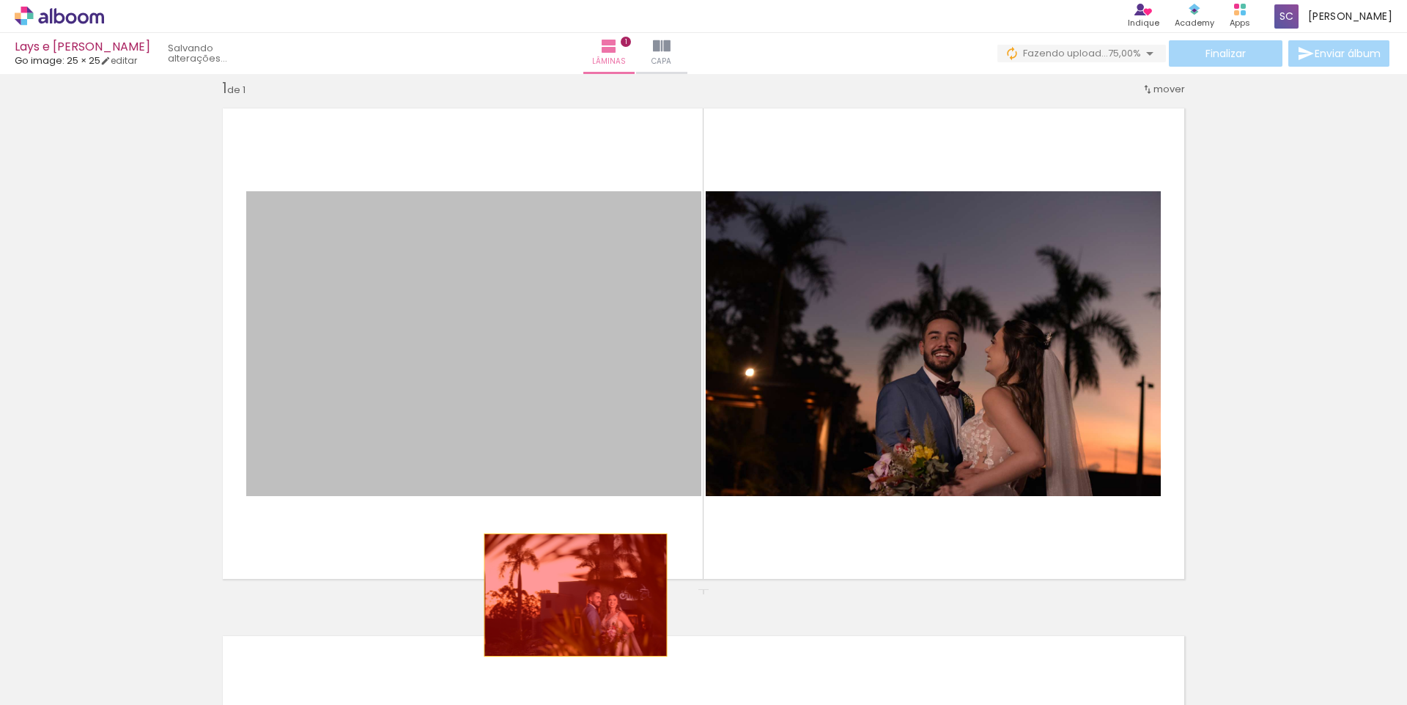
drag, startPoint x: 614, startPoint y: 424, endPoint x: 570, endPoint y: 595, distance: 176.3
click at [570, 595] on div "Inserir lâmina 1 de 1" at bounding box center [703, 589] width 1407 height 1056
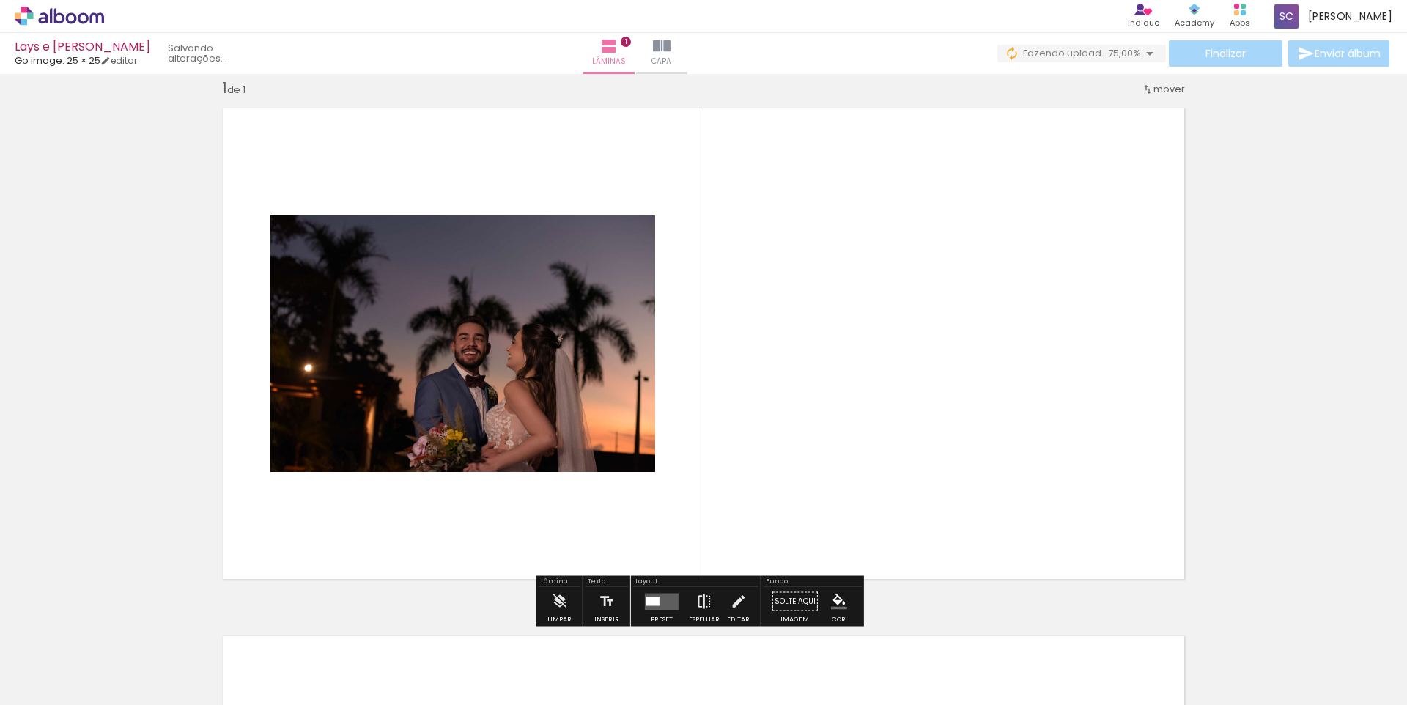
click at [663, 601] on quentale-layouter at bounding box center [662, 601] width 34 height 17
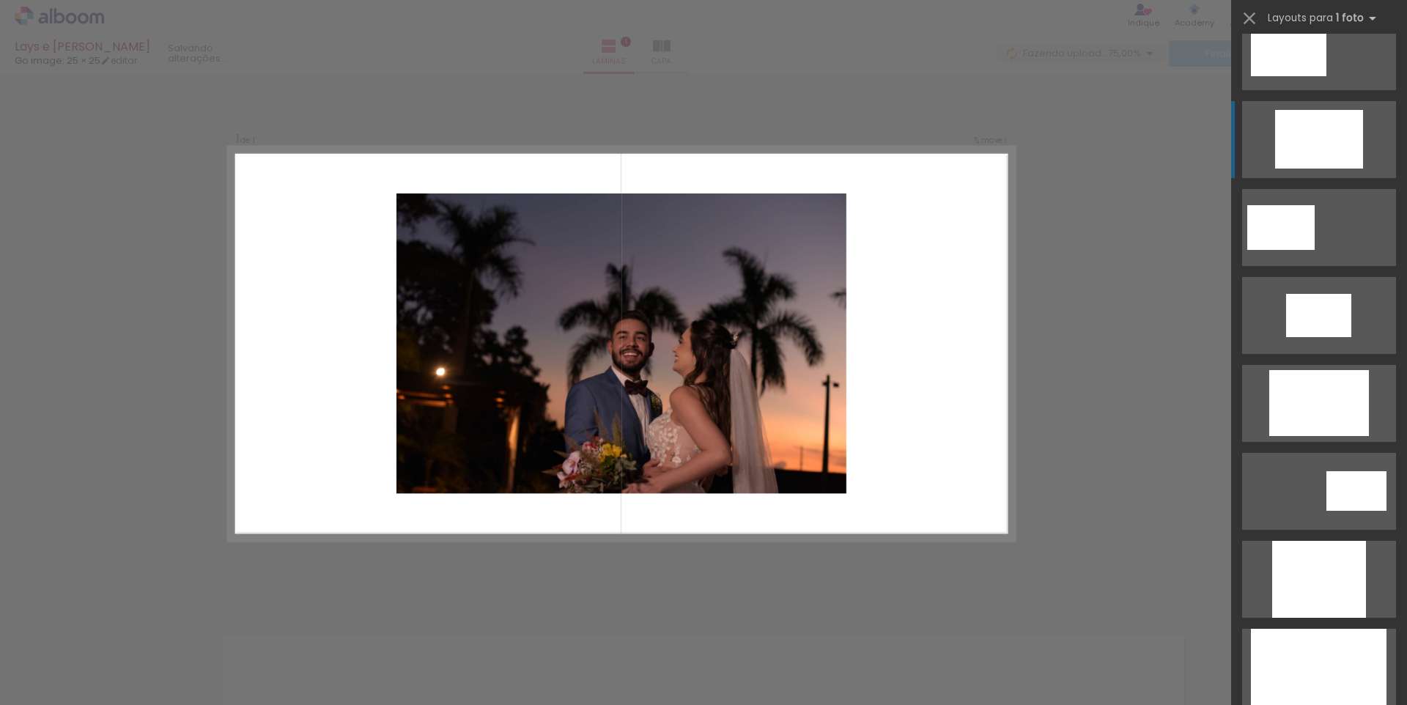
scroll to position [414, 0]
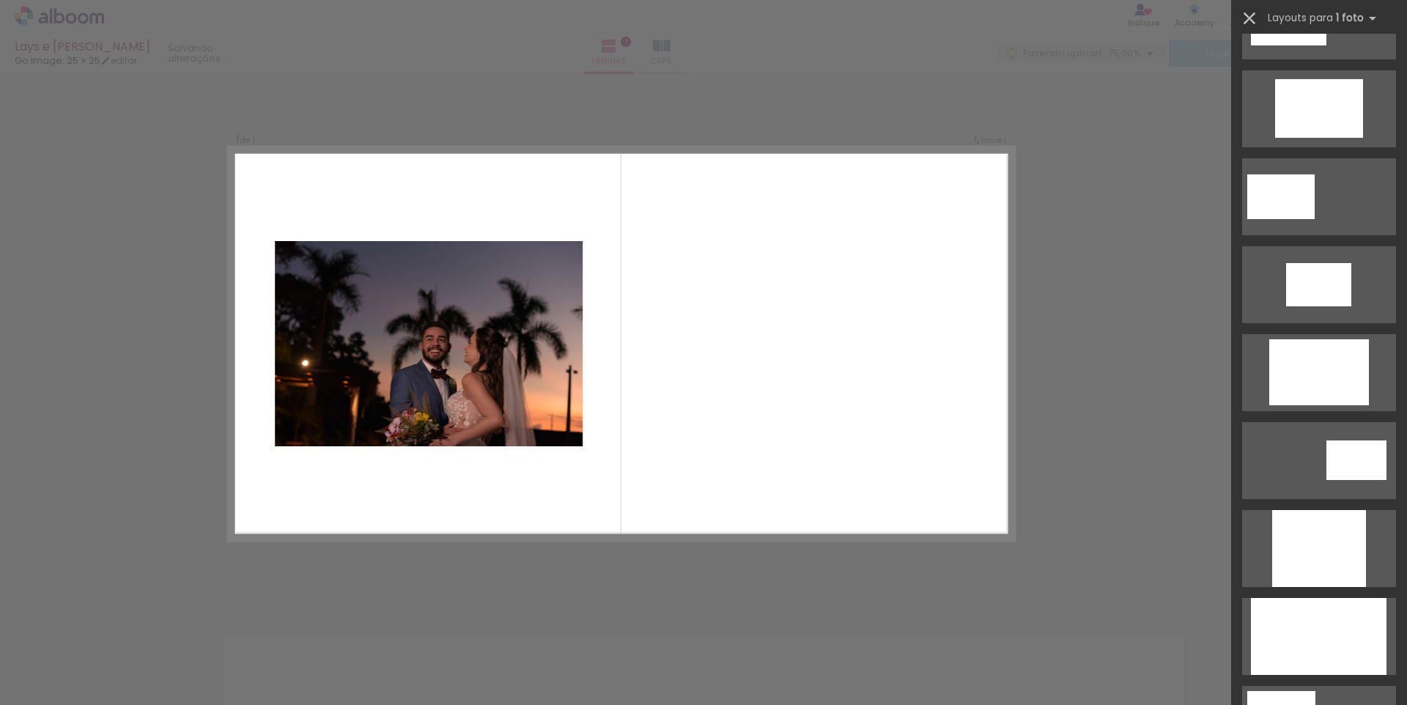
click at [1246, 18] on iron-icon at bounding box center [1249, 18] width 21 height 21
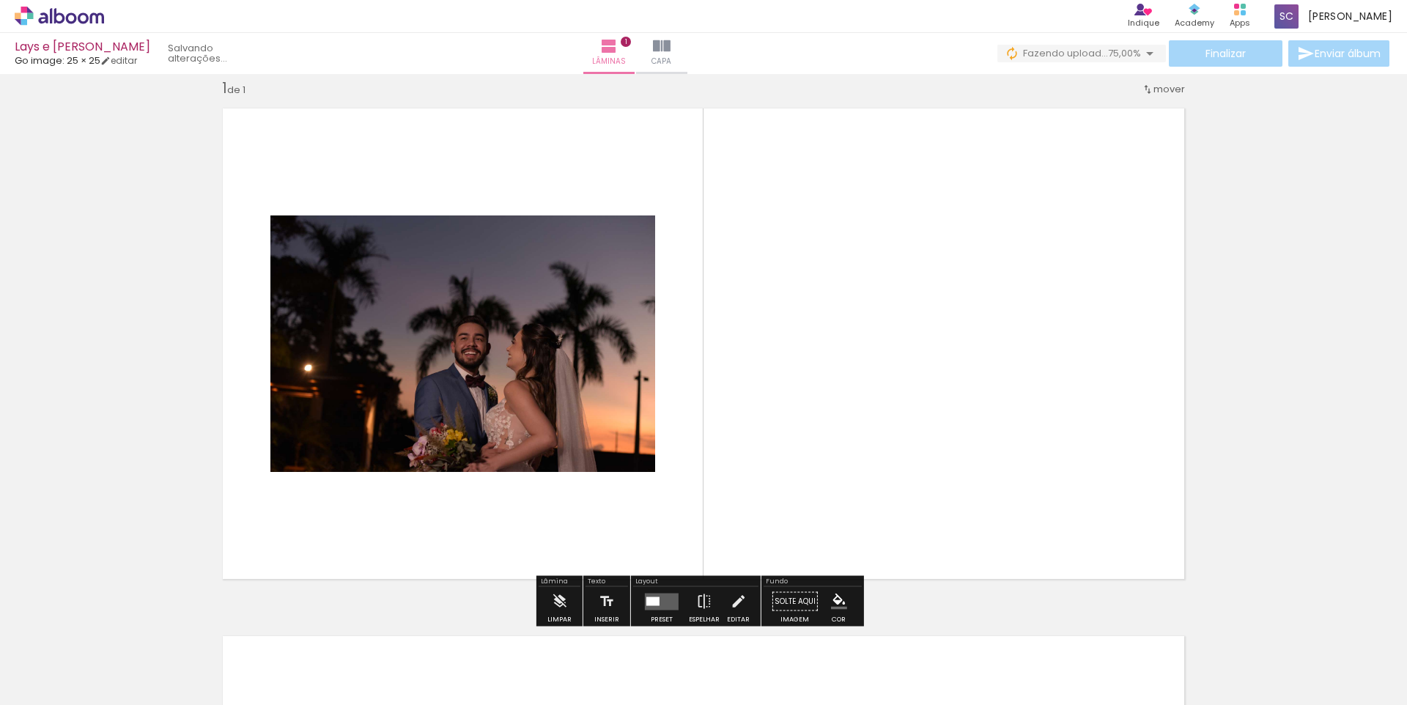
click at [369, 635] on div at bounding box center [393, 655] width 73 height 48
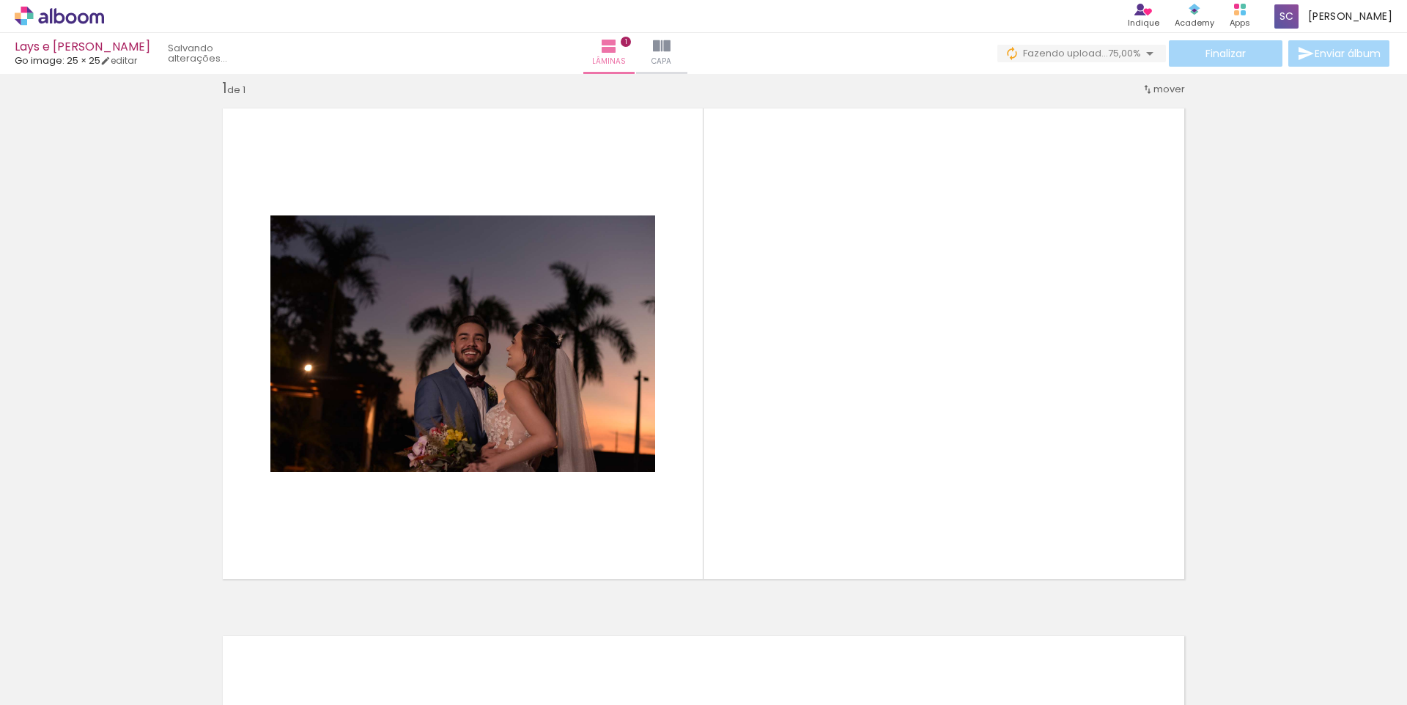
click at [122, 631] on iron-icon at bounding box center [114, 626] width 15 height 15
click at [283, 629] on iron-icon at bounding box center [278, 626] width 15 height 15
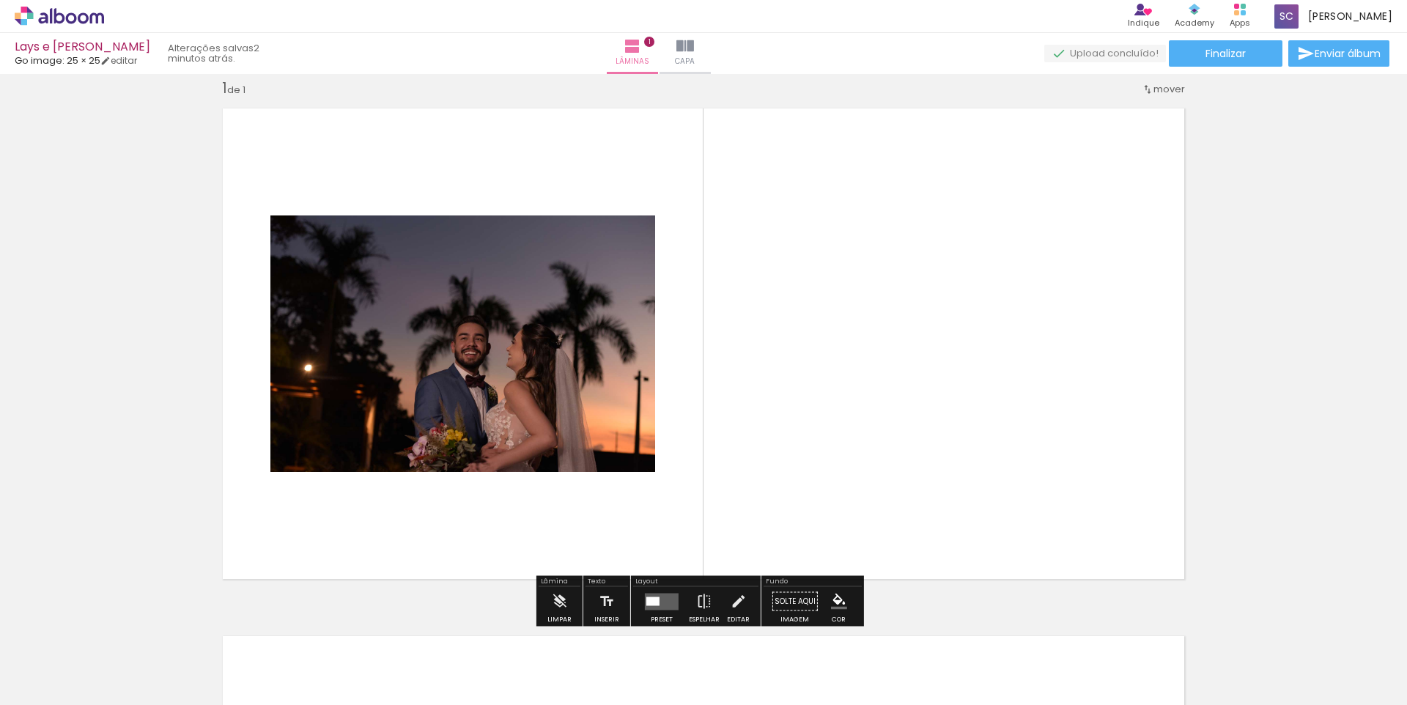
click at [286, 629] on iron-icon at bounding box center [278, 626] width 15 height 15
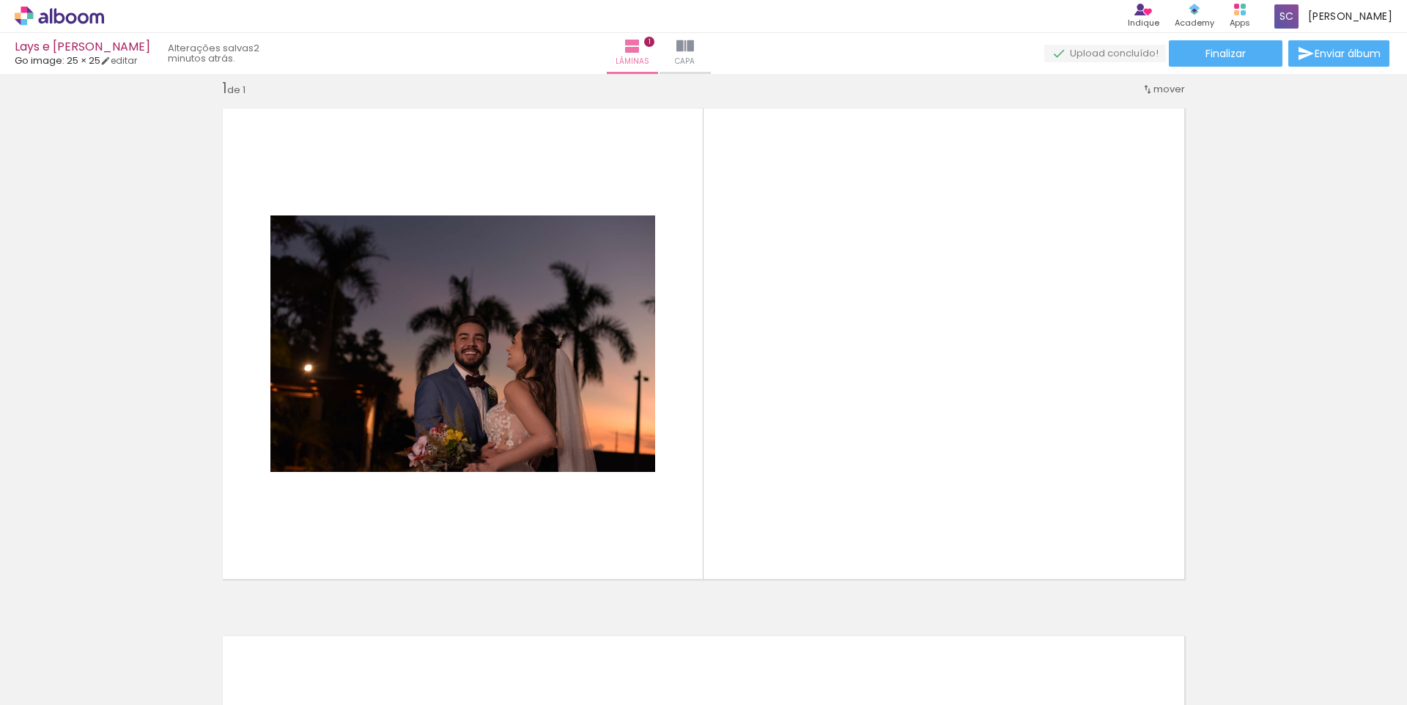
click at [118, 631] on iron-icon at bounding box center [114, 626] width 15 height 15
